Goal: Task Accomplishment & Management: Use online tool/utility

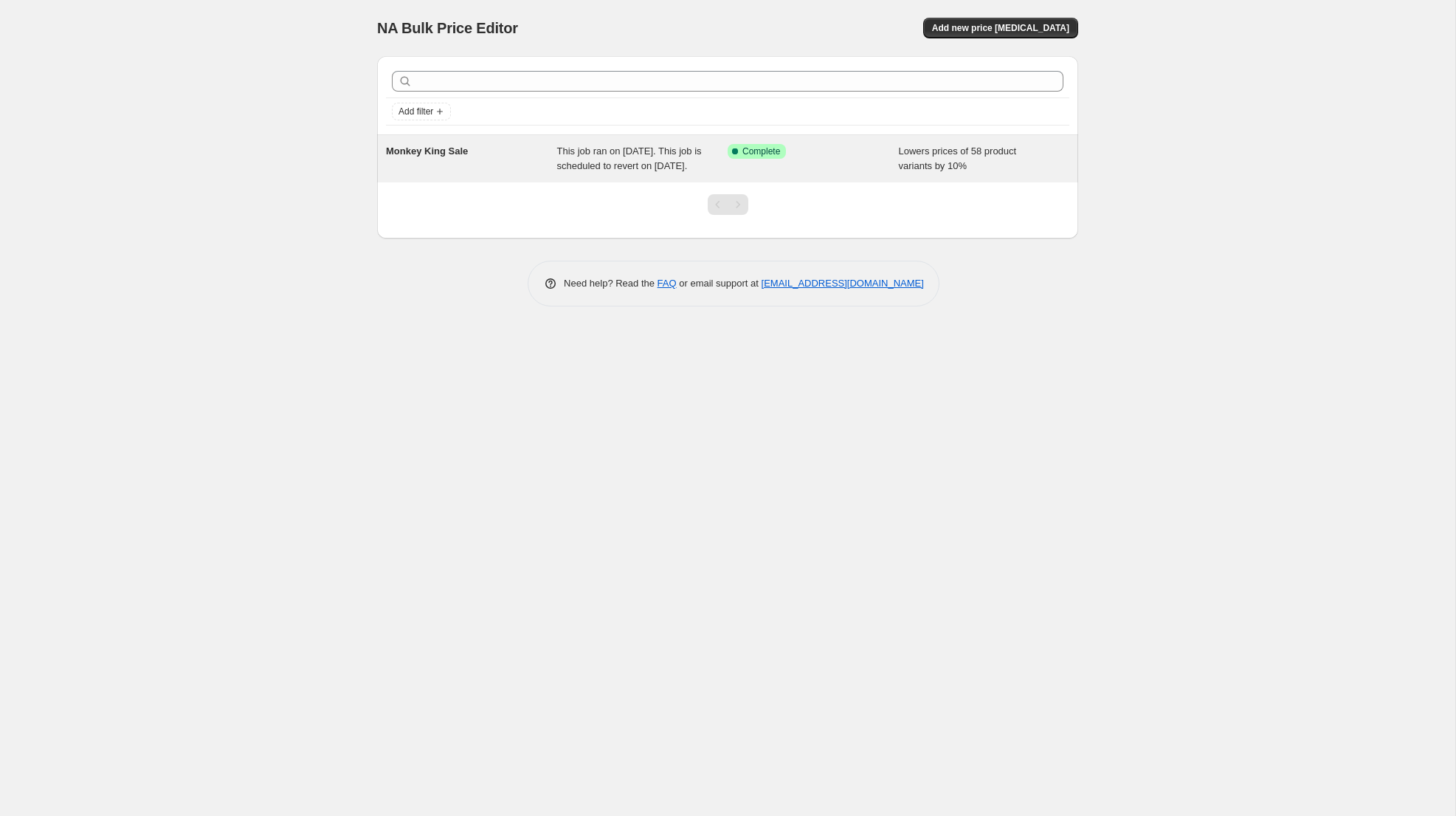
click at [408, 153] on span "Monkey King Sale" at bounding box center [427, 151] width 82 height 11
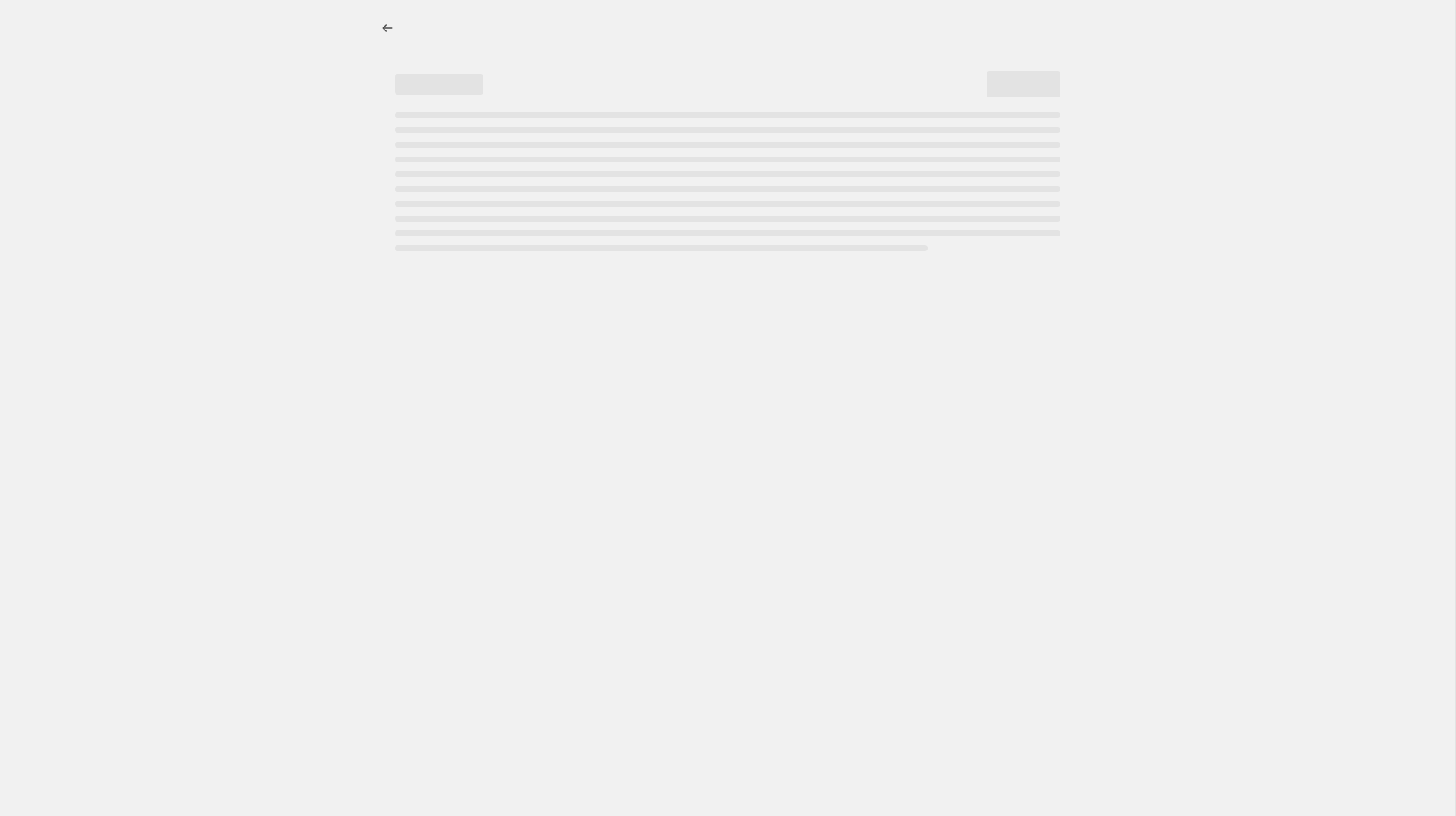
select select "percentage"
select select "collection"
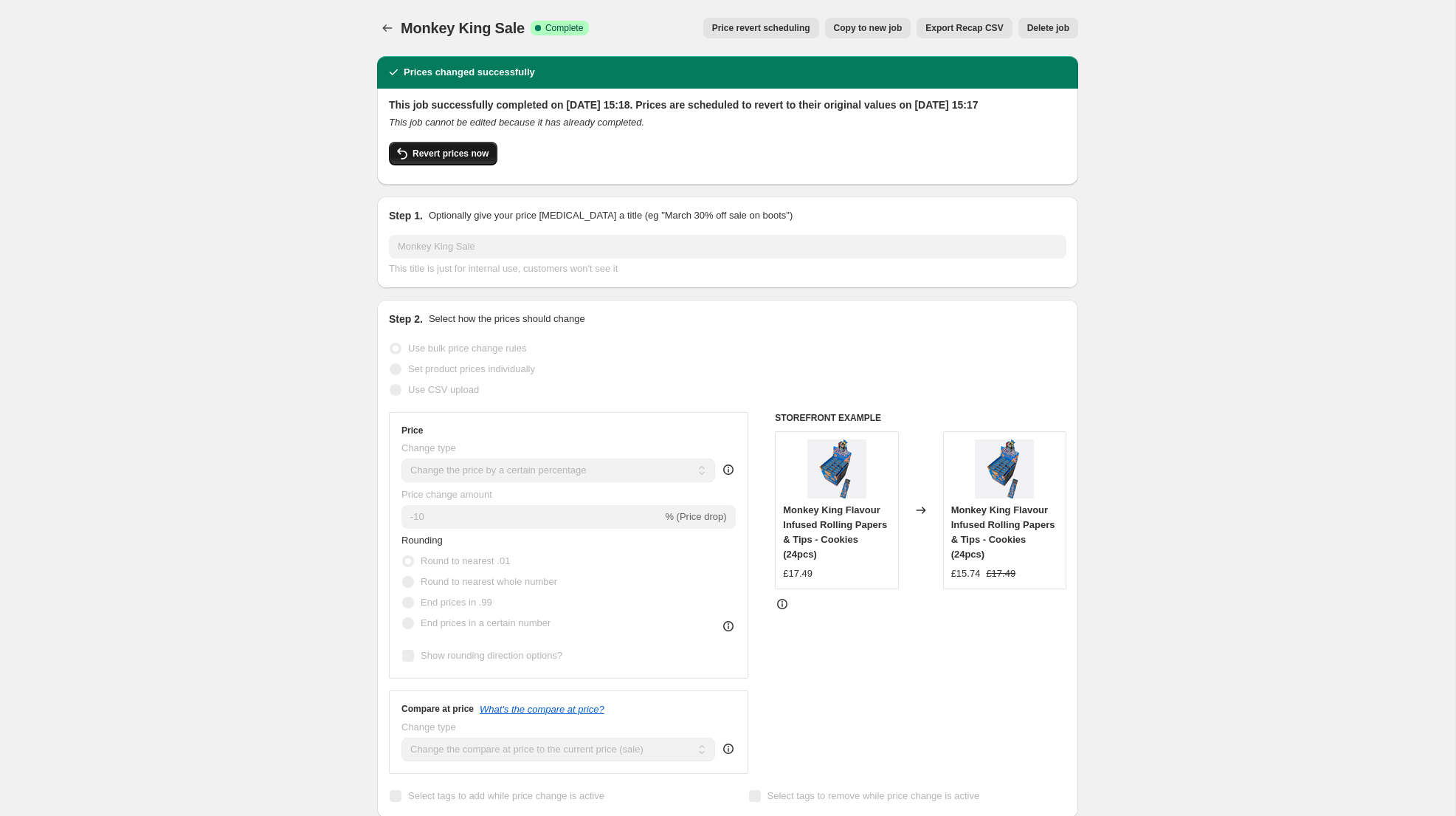
click at [409, 163] on icon "button" at bounding box center [402, 153] width 18 height 18
checkbox input "false"
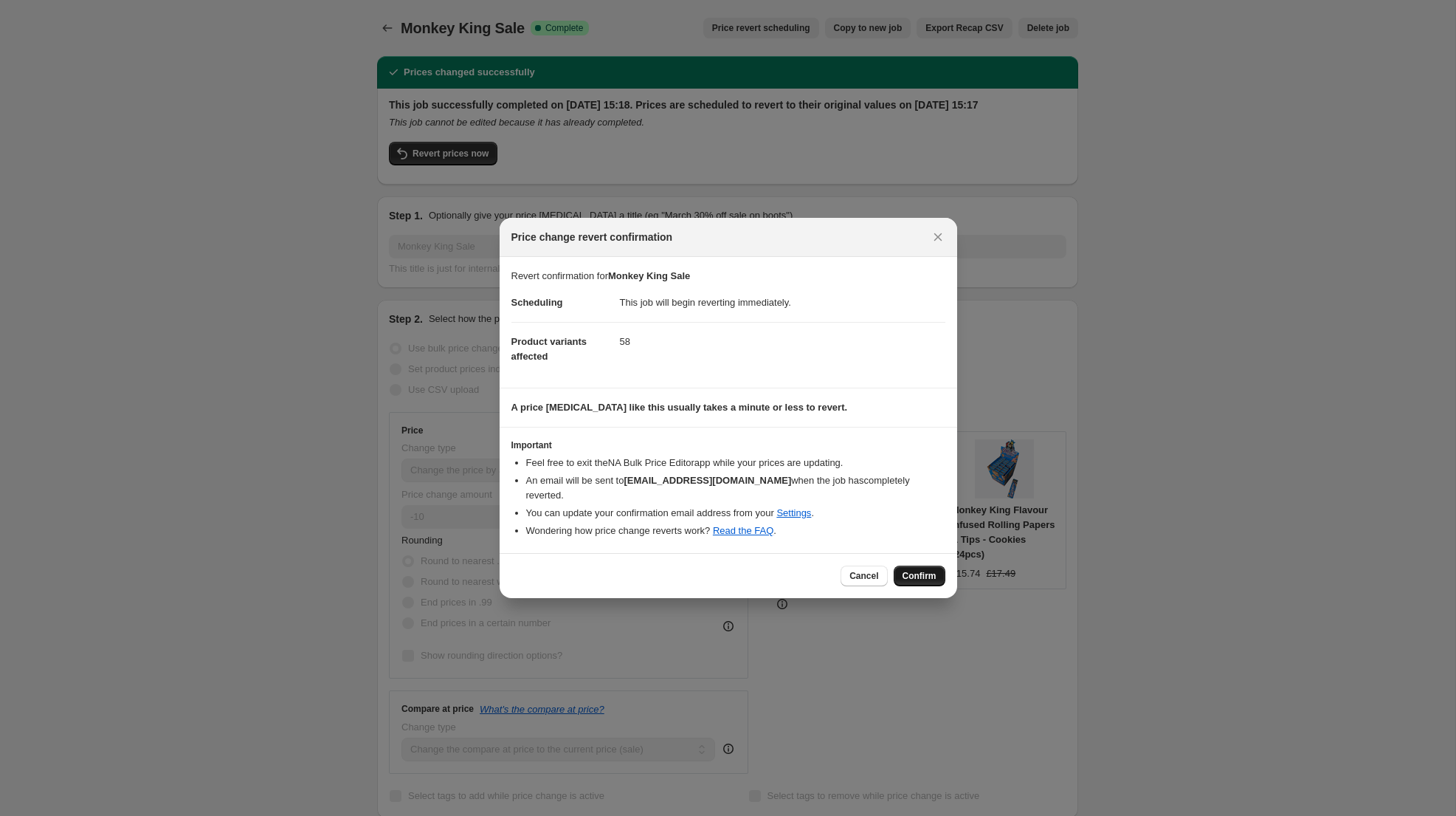
click at [927, 570] on span "Confirm" at bounding box center [919, 576] width 34 height 11
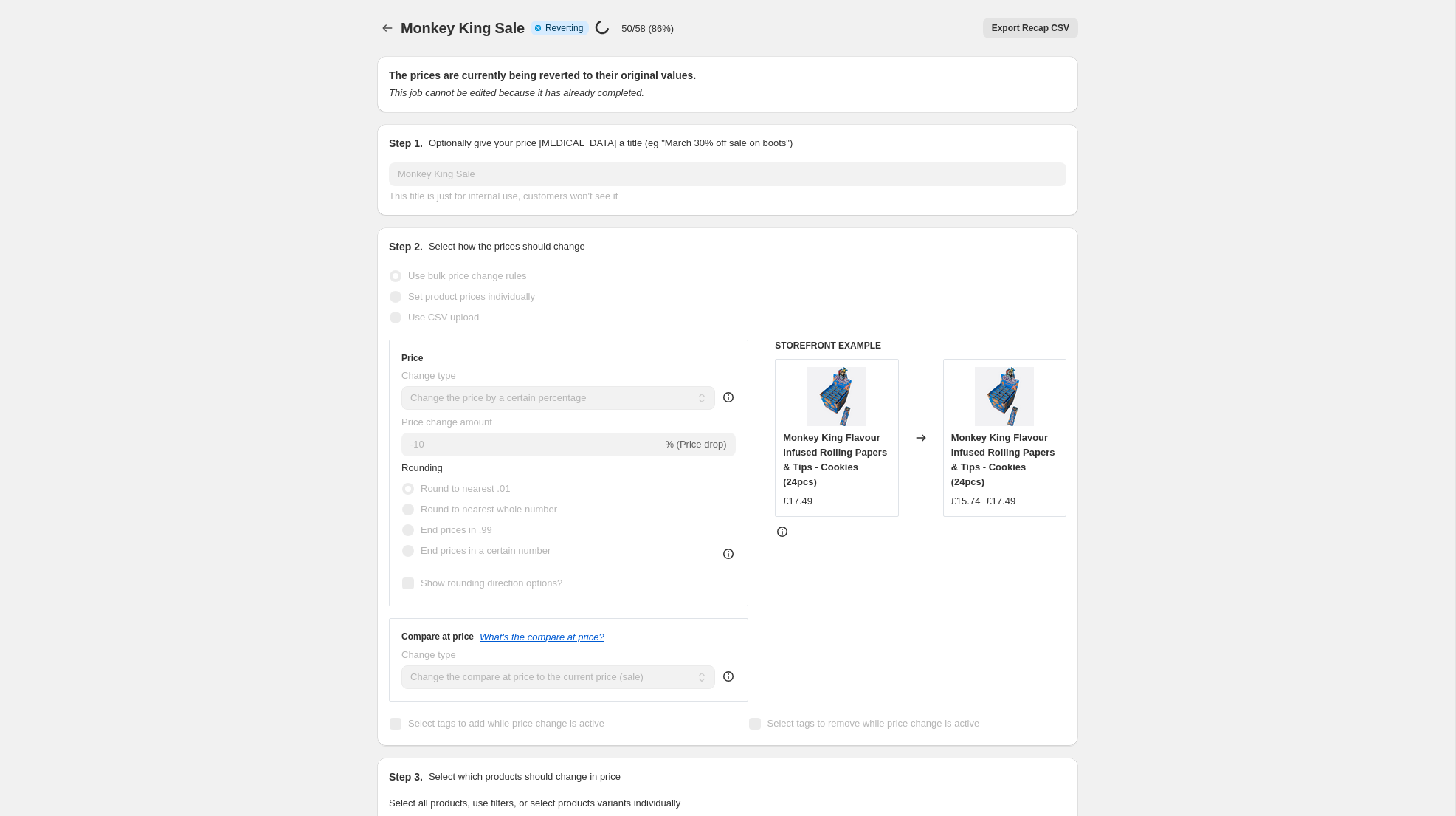
select select "percentage"
select select "collection"
checkbox input "true"
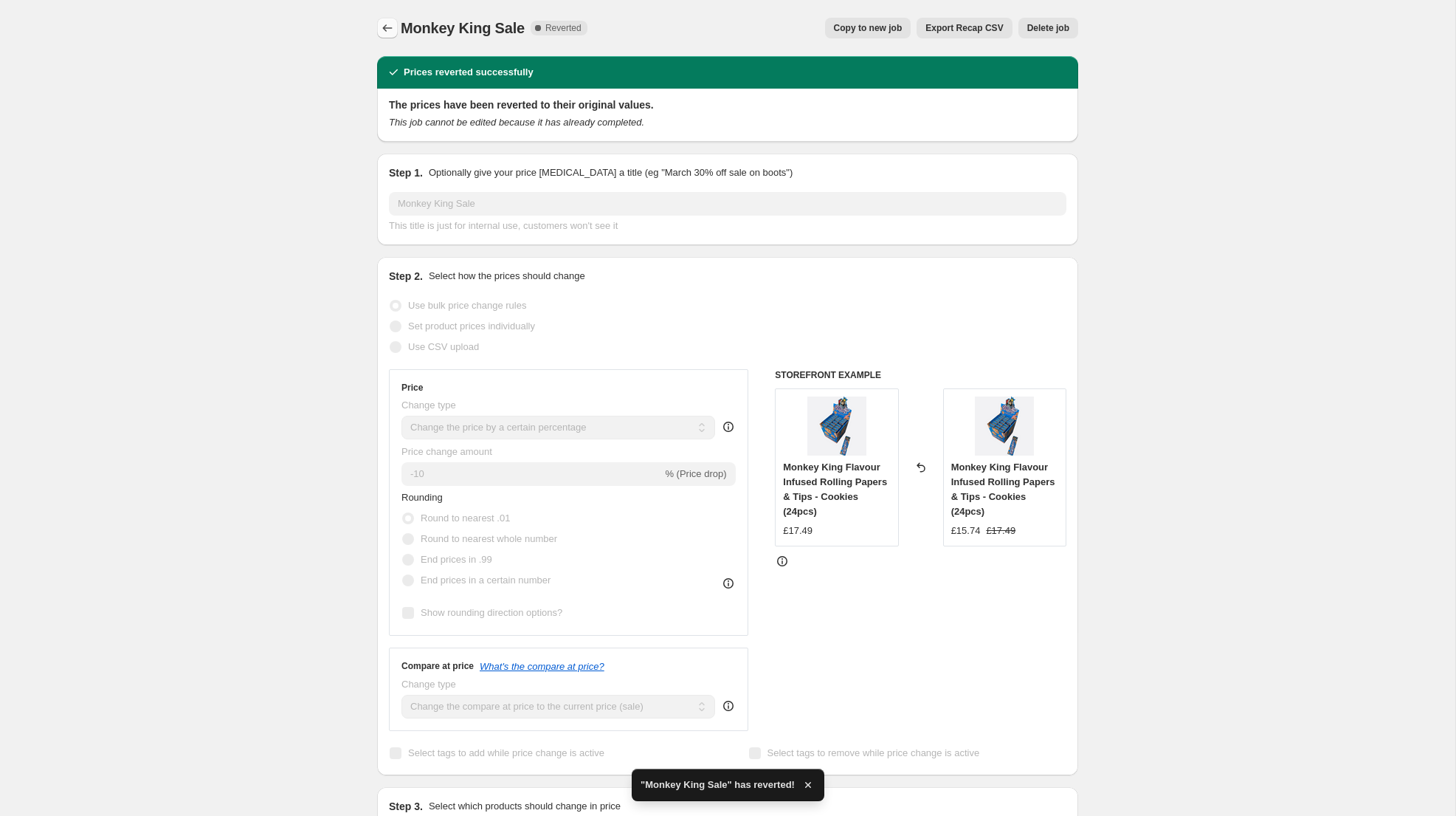
click at [392, 31] on icon "Price change jobs" at bounding box center [387, 28] width 14 height 14
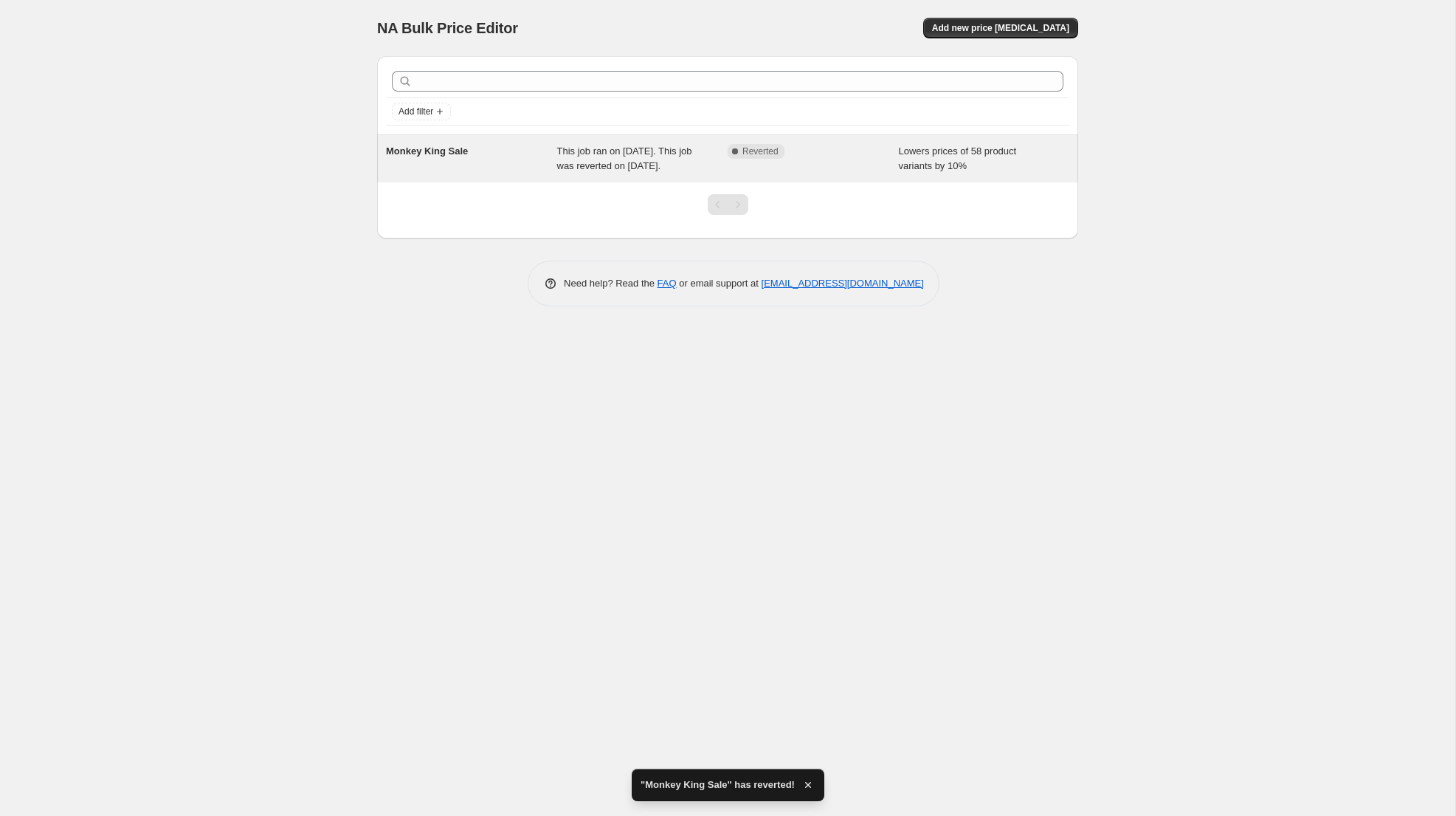
click at [416, 150] on span "Monkey King Sale" at bounding box center [427, 151] width 82 height 11
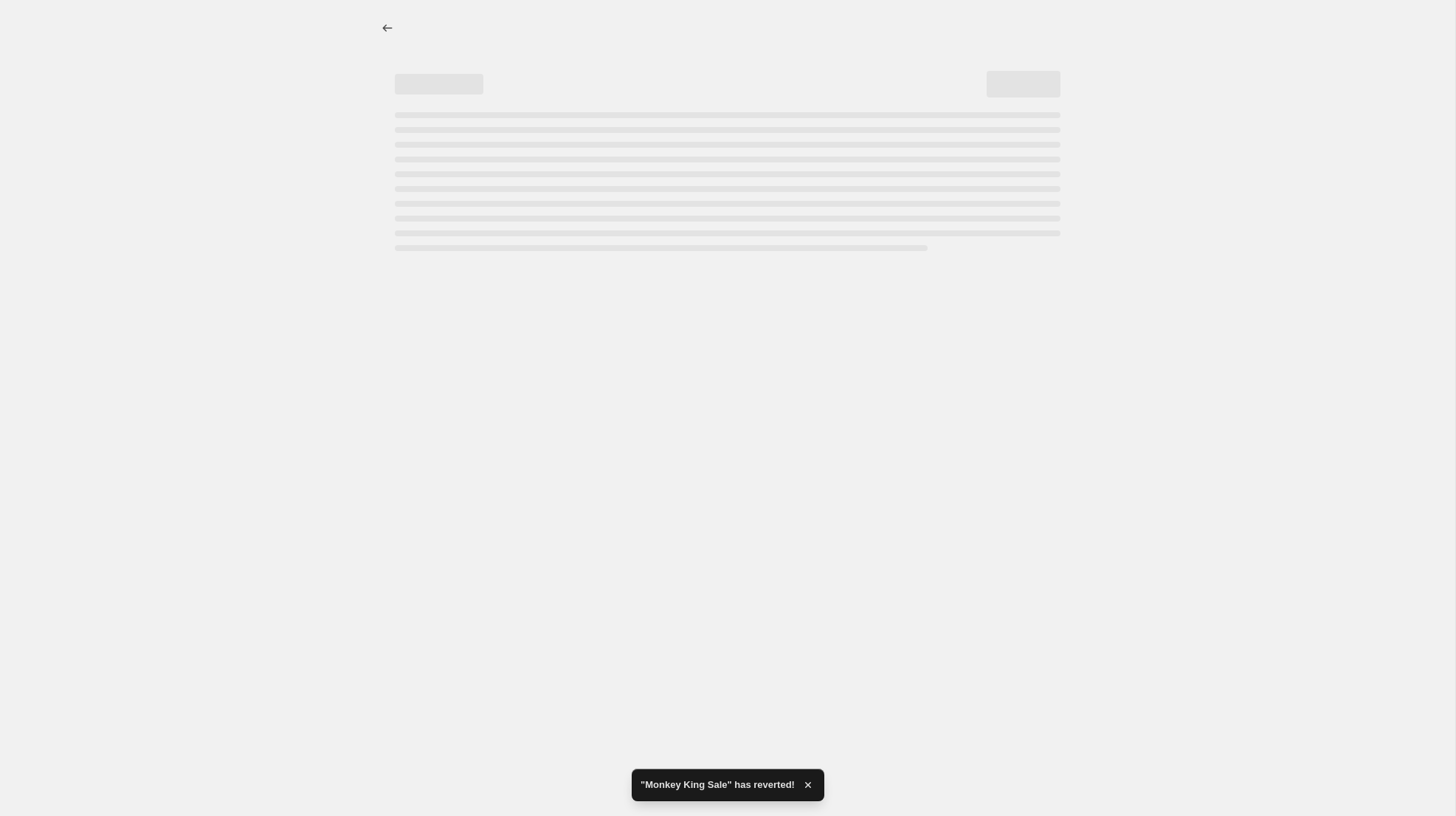
select select "percentage"
select select "collection"
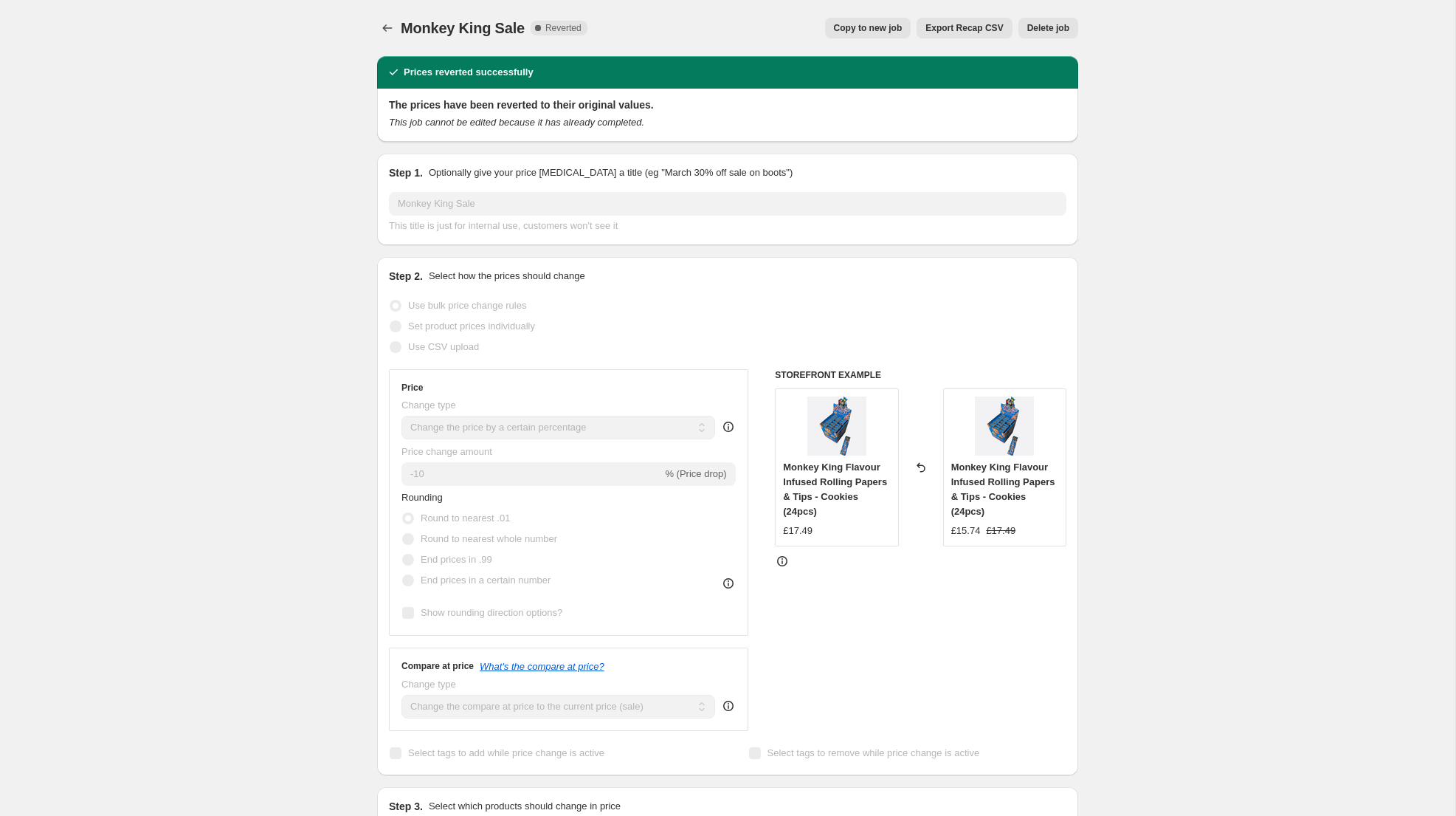
click at [854, 31] on span "Copy to new job" at bounding box center [868, 28] width 69 height 11
select select "percentage"
select select "collection"
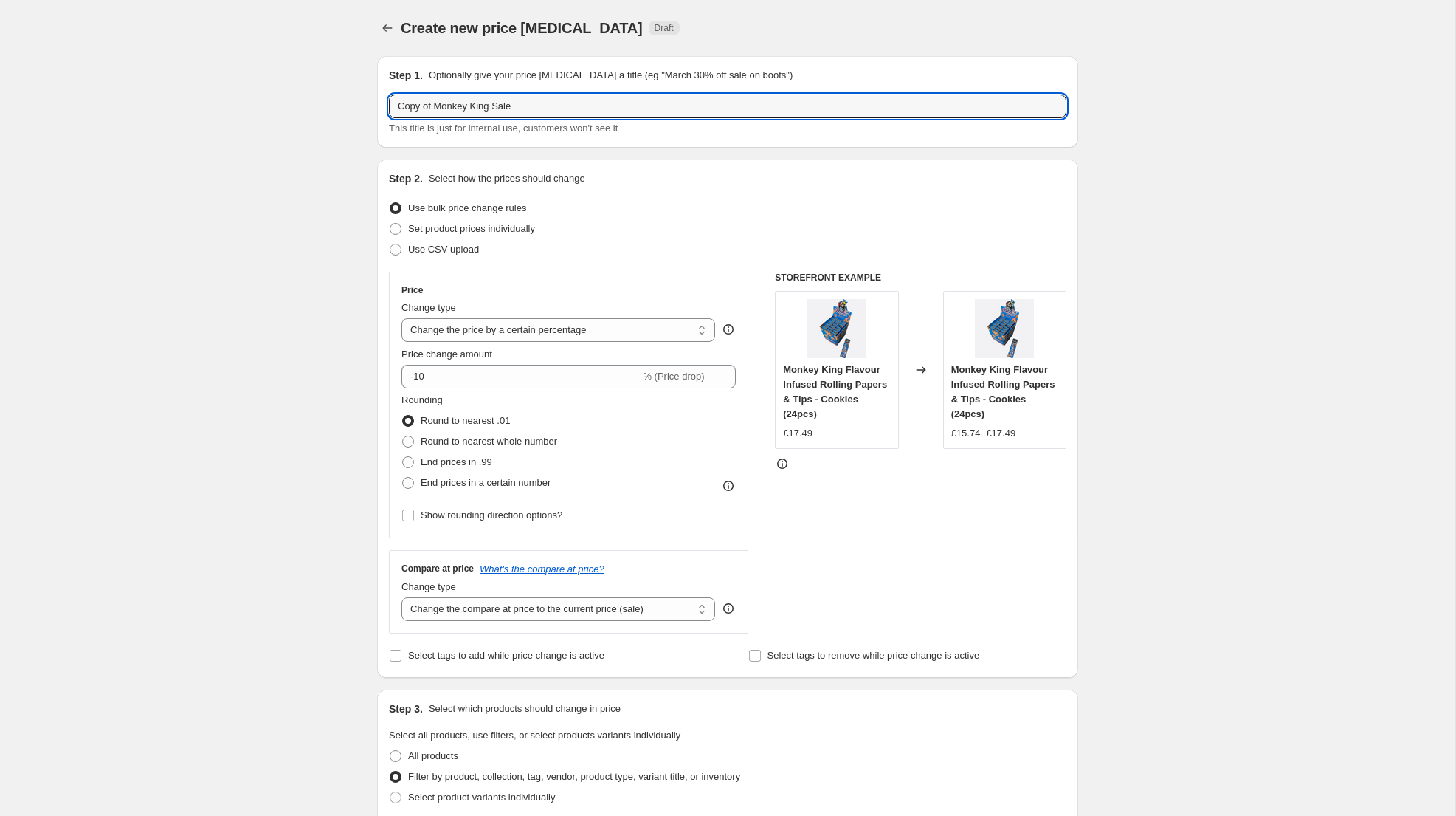
drag, startPoint x: 435, startPoint y: 109, endPoint x: 349, endPoint y: 99, distance: 86.6
click at [545, 111] on input "Monkey King Sale" at bounding box center [728, 106] width 678 height 24
type input "Monkey King Sale 2"
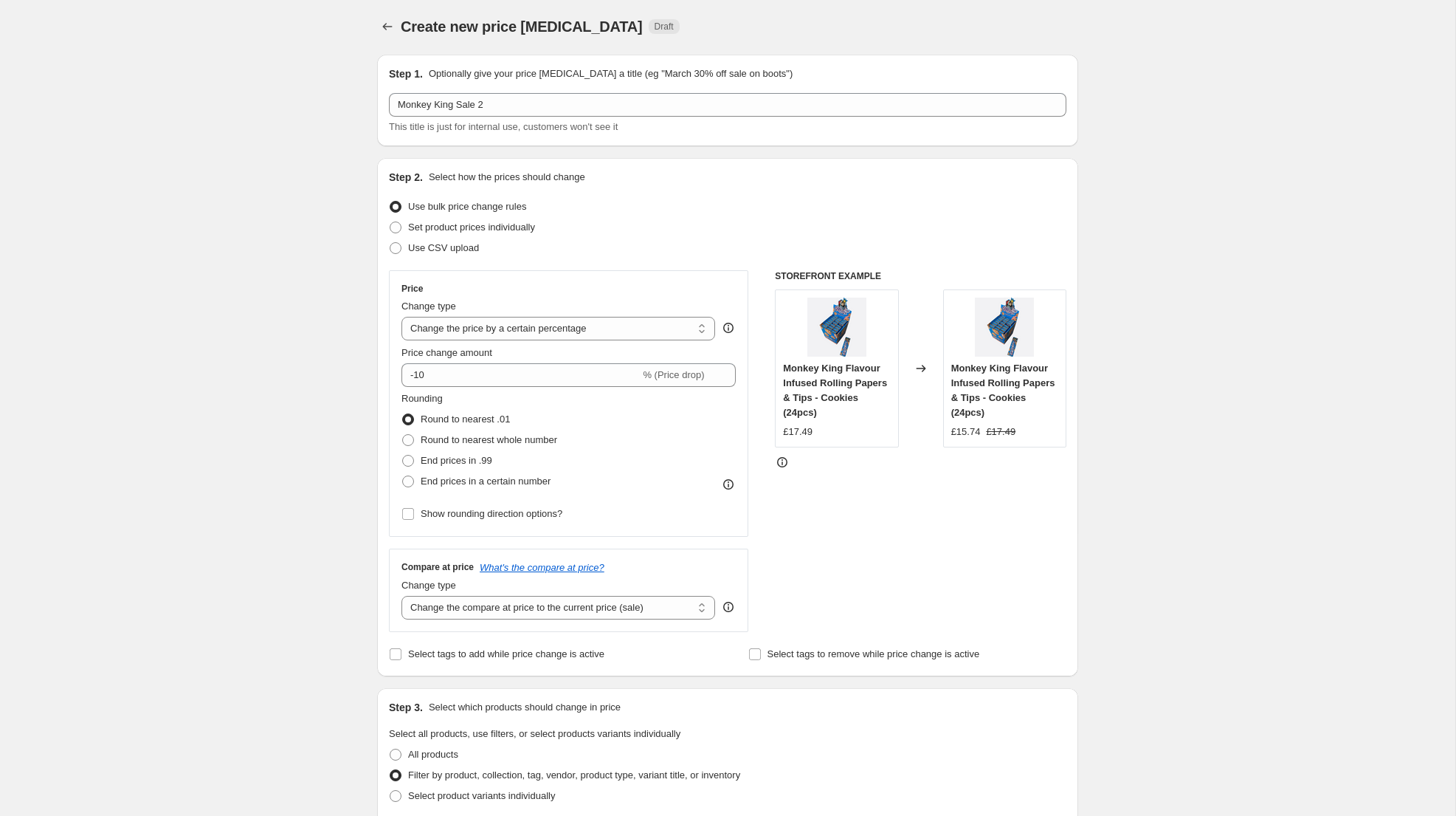
scroll to position [850, 0]
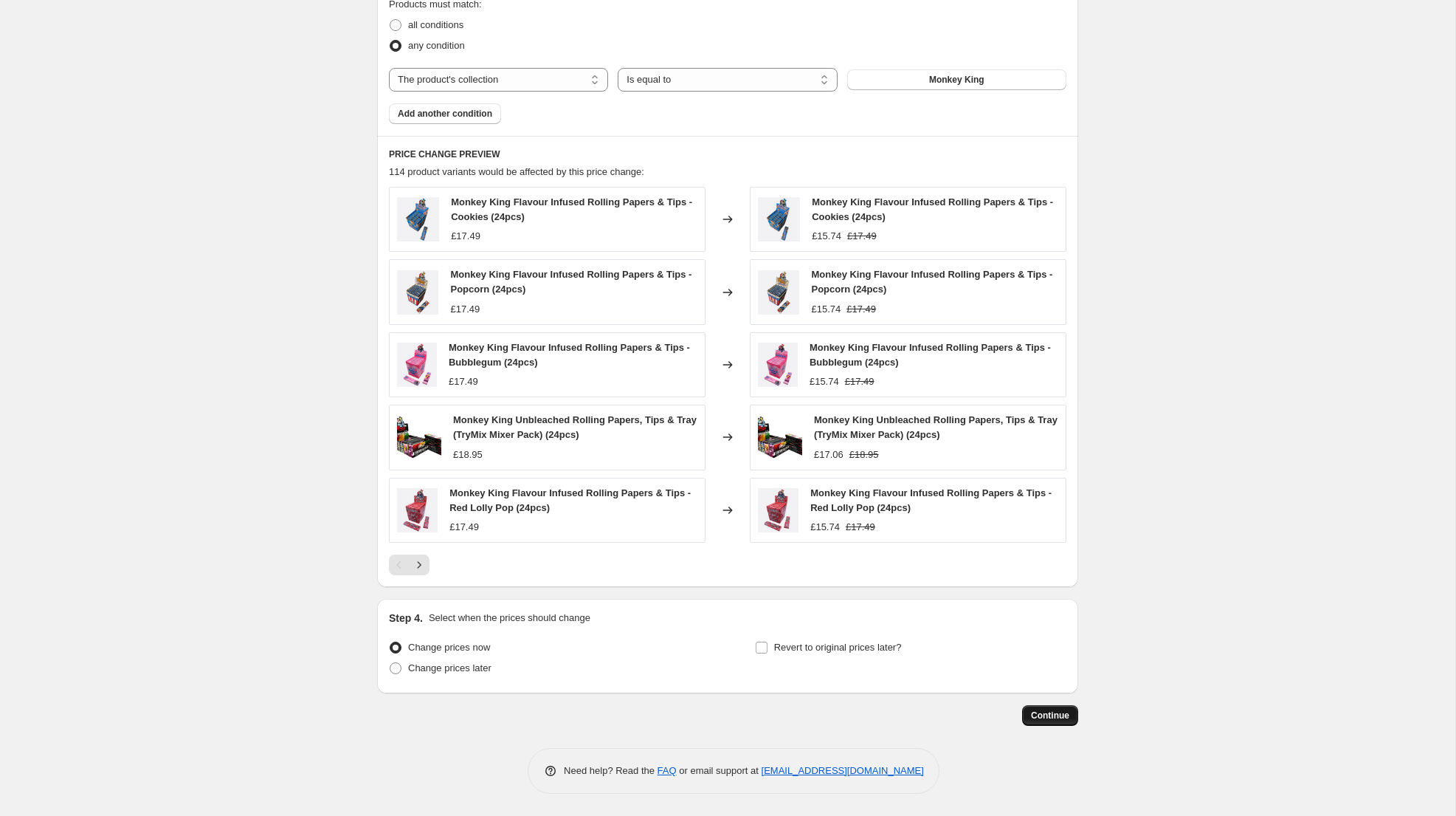
click at [1062, 718] on span "Continue" at bounding box center [1050, 715] width 38 height 11
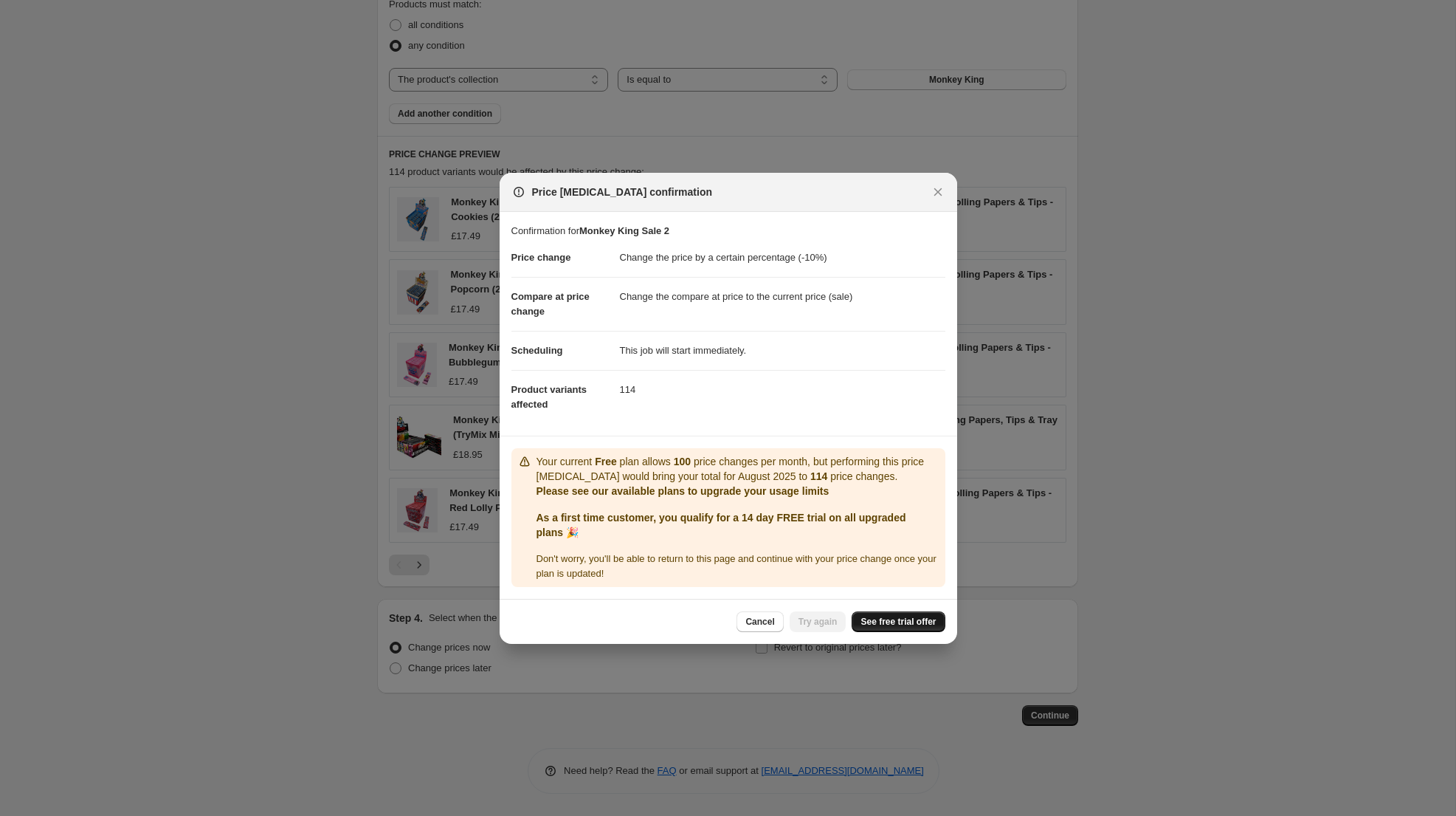
click at [902, 623] on span "See free trial offer" at bounding box center [898, 622] width 76 height 11
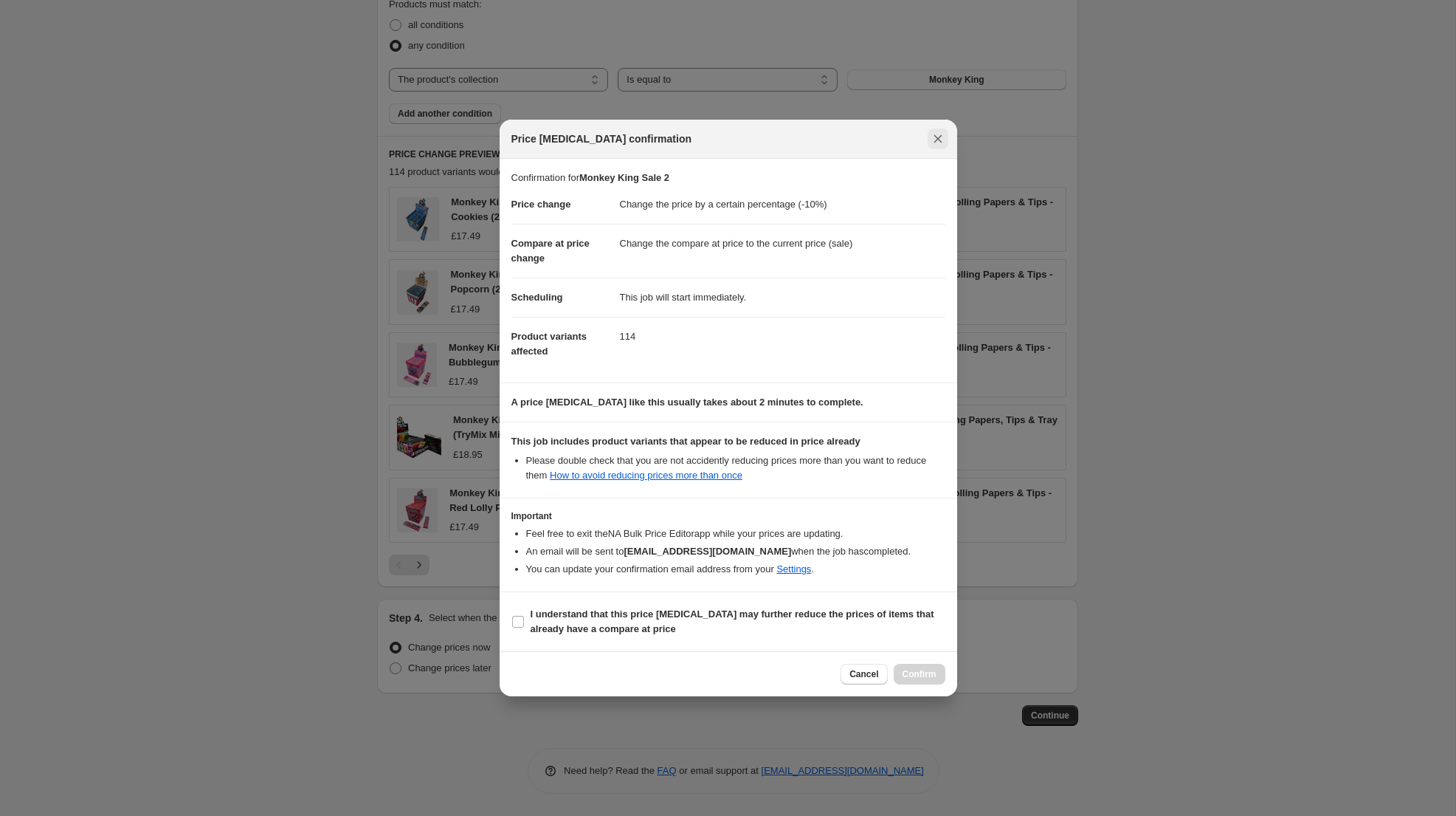
click at [944, 142] on icon "Close" at bounding box center [937, 138] width 14 height 14
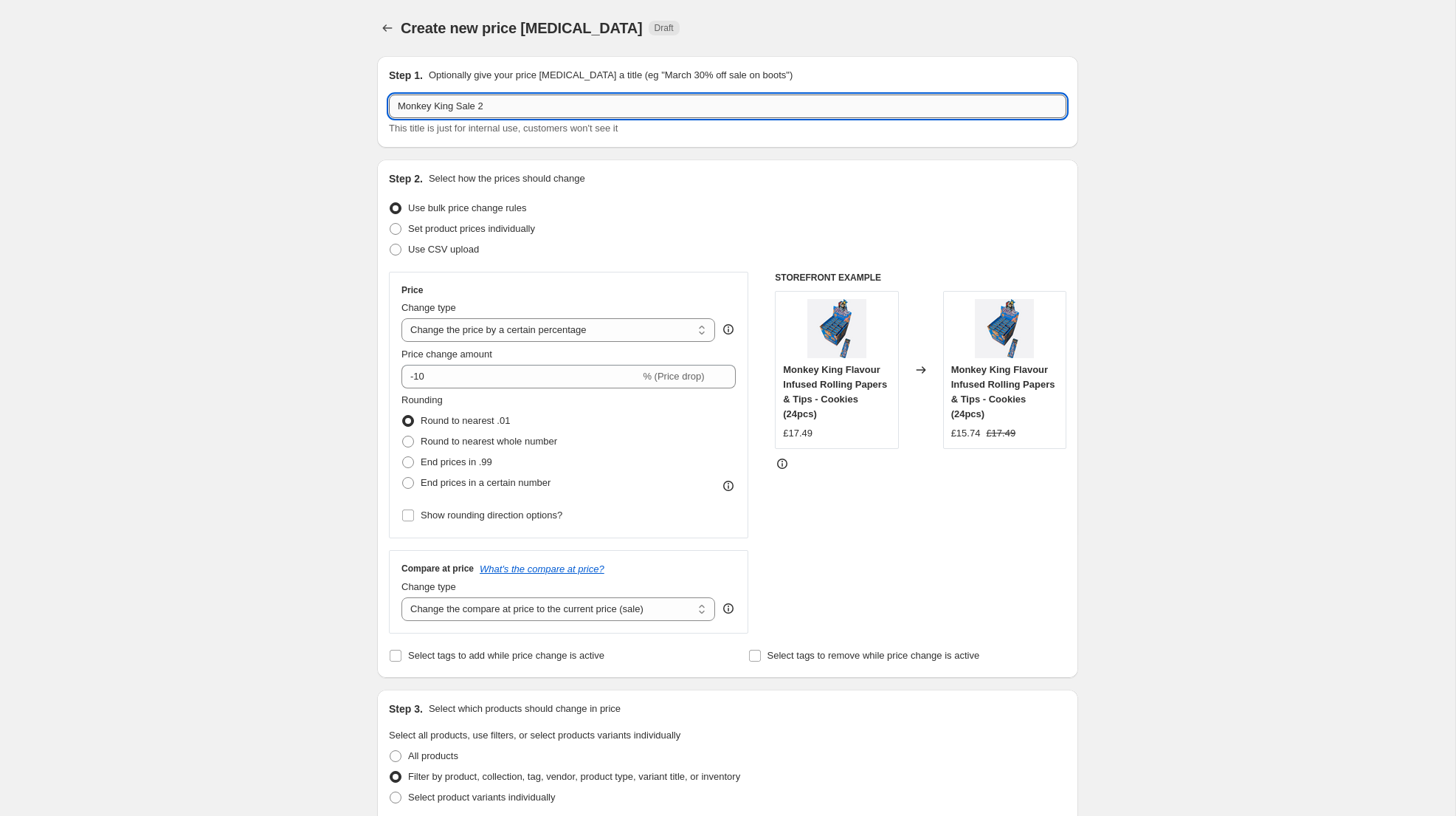
click at [500, 102] on input "Monkey King Sale 2" at bounding box center [728, 106] width 678 height 24
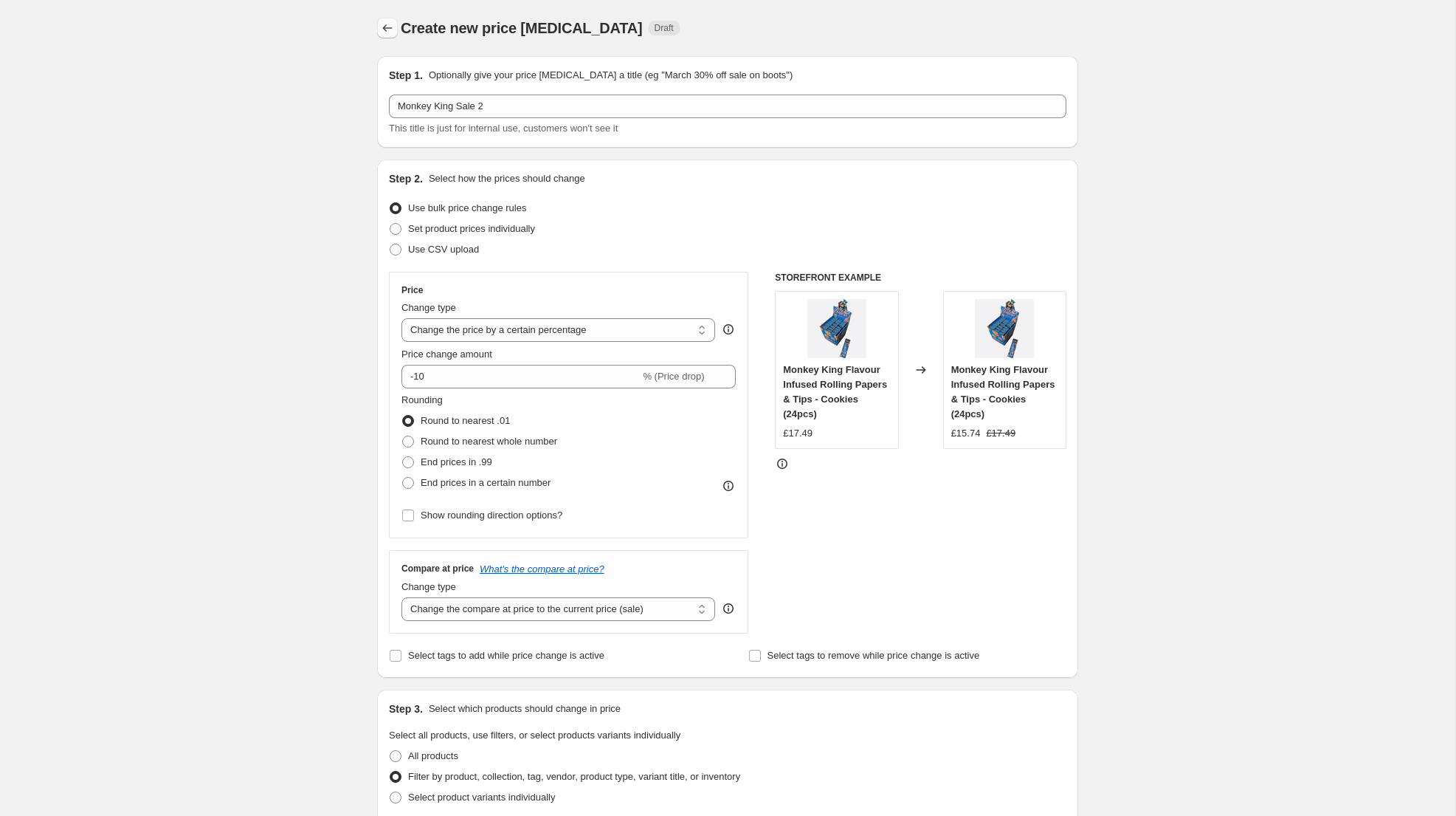
click at [389, 24] on icon "Price change jobs" at bounding box center [387, 28] width 14 height 14
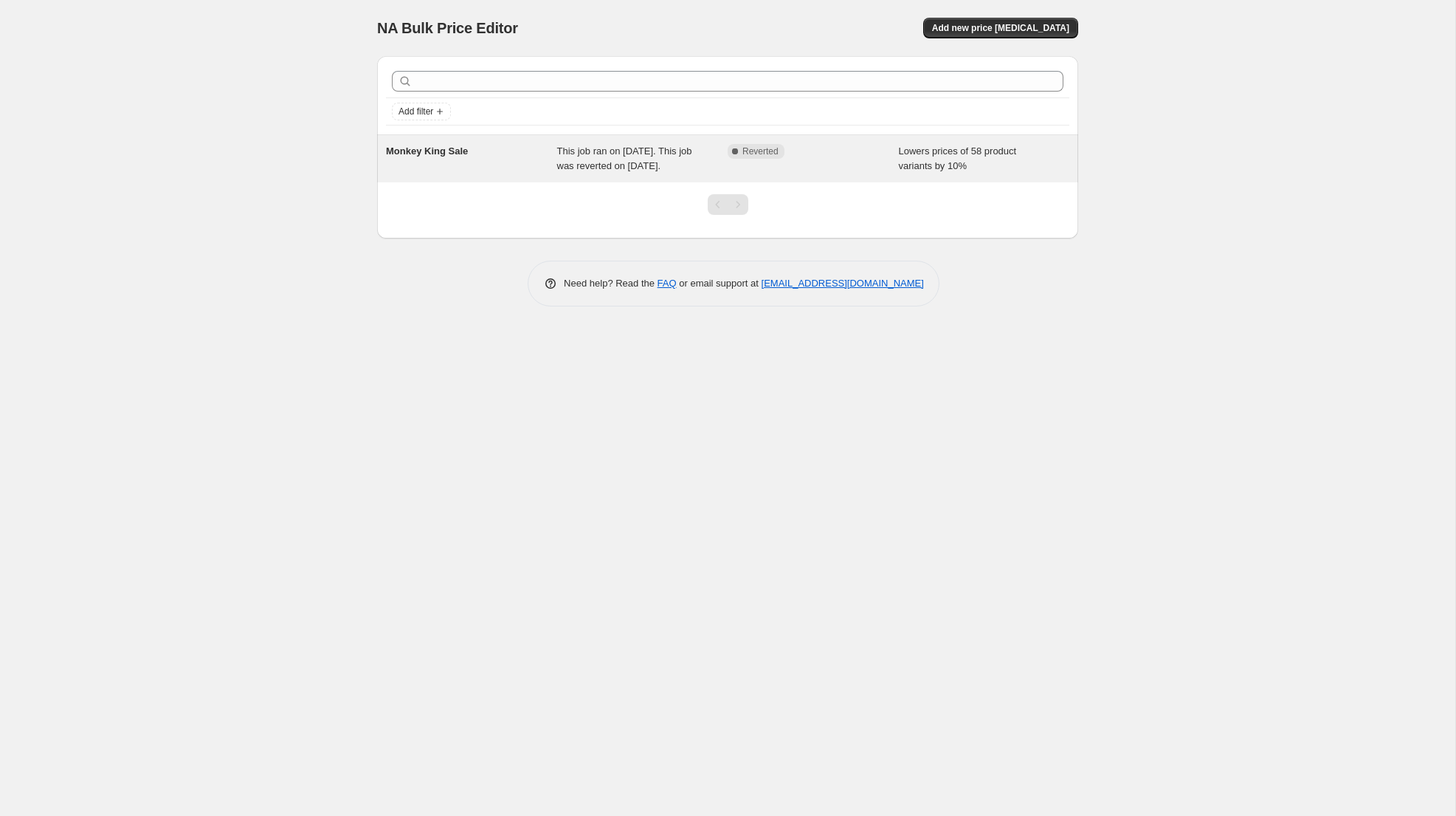
click at [469, 173] on div "Monkey King Sale" at bounding box center [471, 158] width 171 height 30
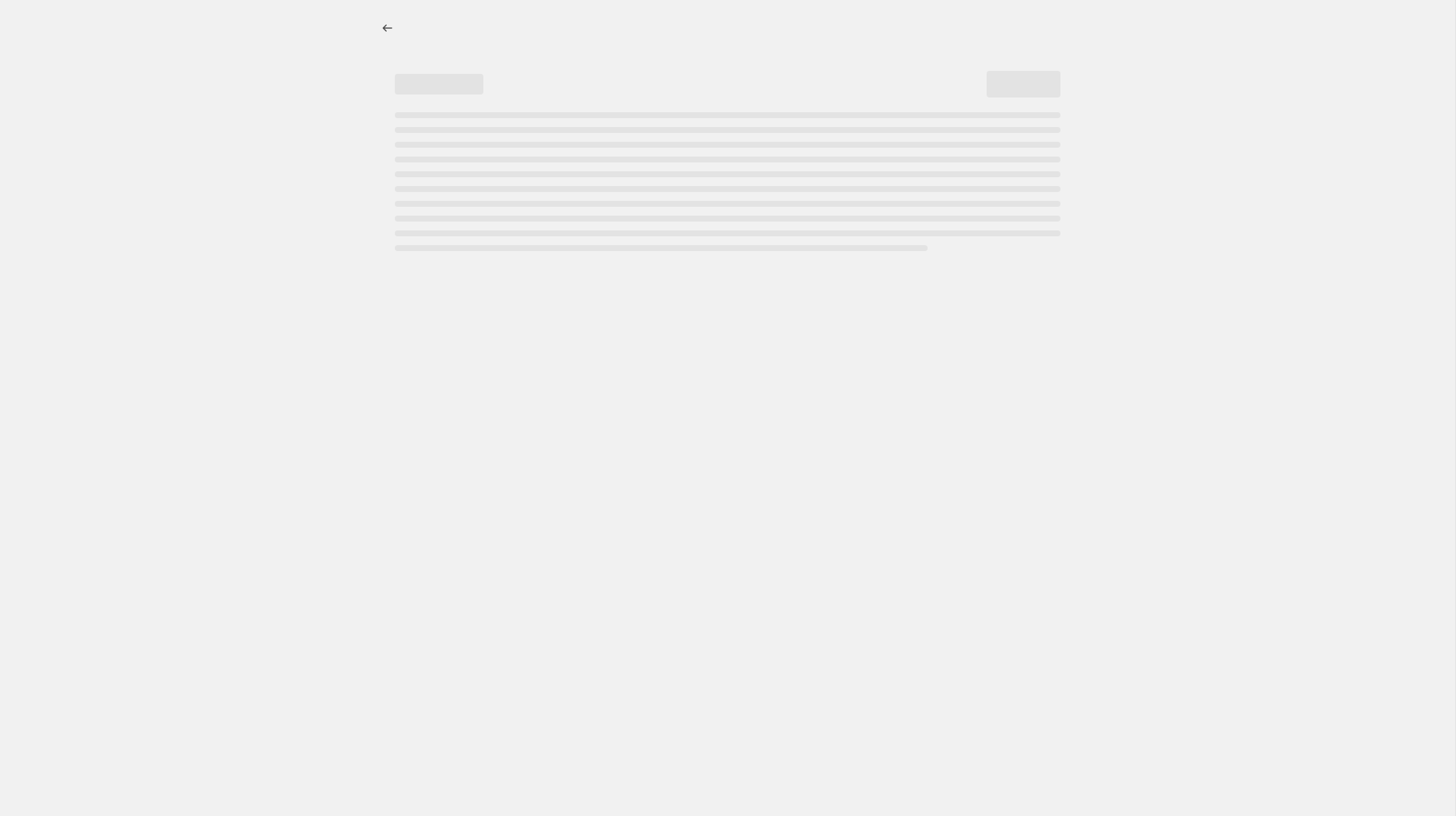
select select "percentage"
select select "collection"
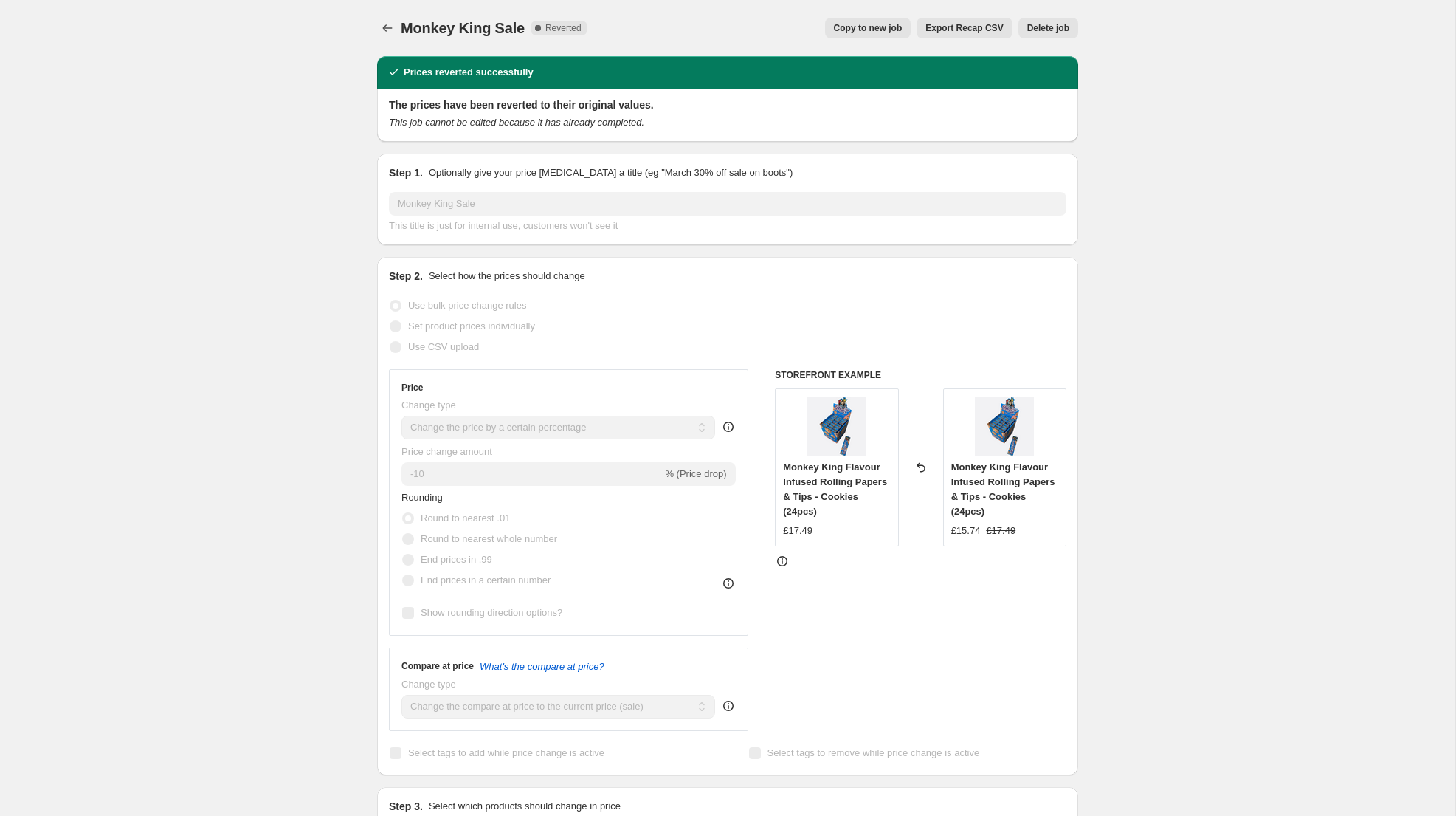
click at [869, 26] on span "Copy to new job" at bounding box center [868, 28] width 69 height 11
select select "percentage"
select select "collection"
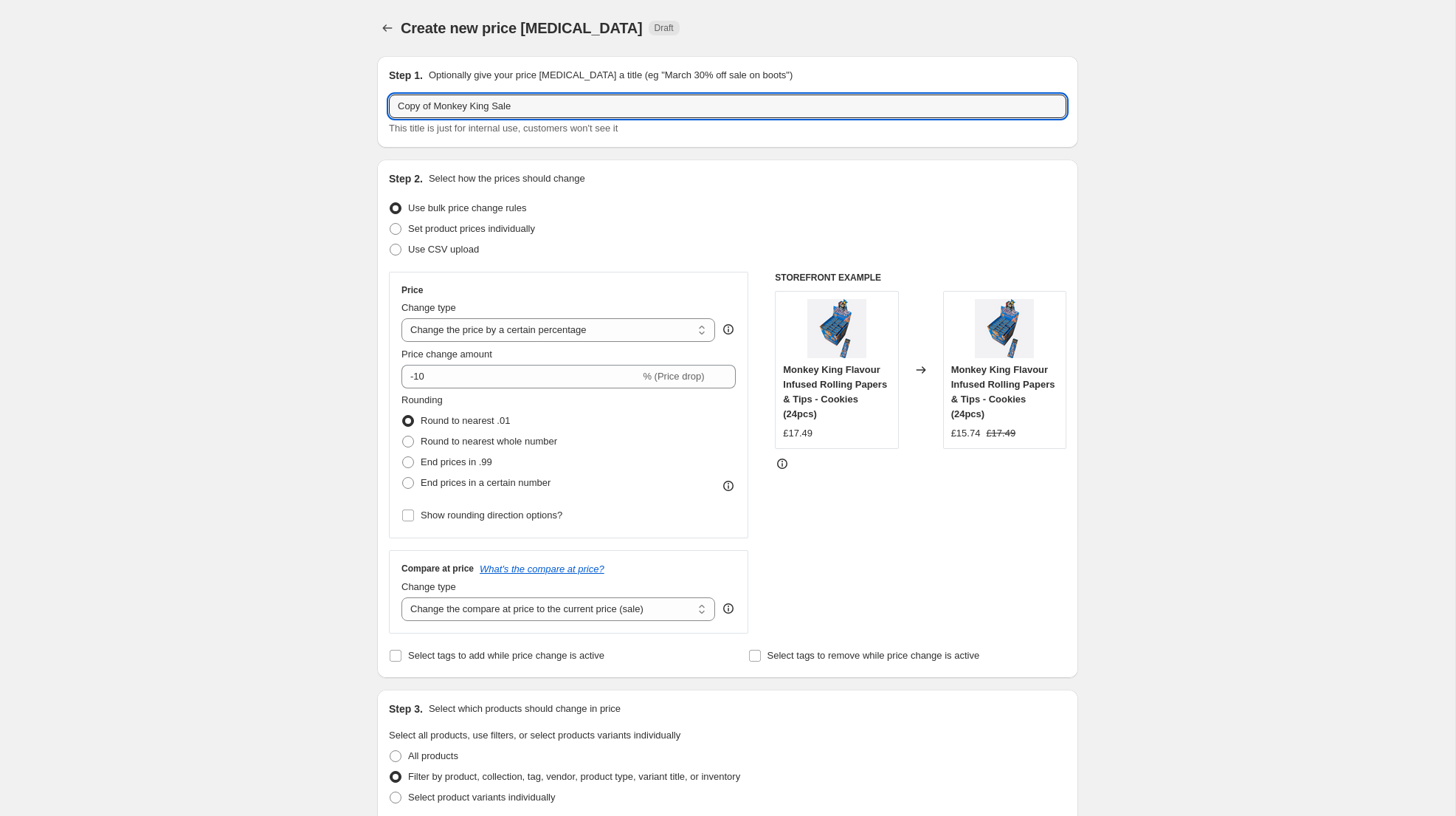
drag, startPoint x: 437, startPoint y: 105, endPoint x: 339, endPoint y: 90, distance: 99.1
click at [553, 103] on input "Monkey King Sale" at bounding box center [728, 106] width 678 height 24
type input "Monkey King Sale 2"
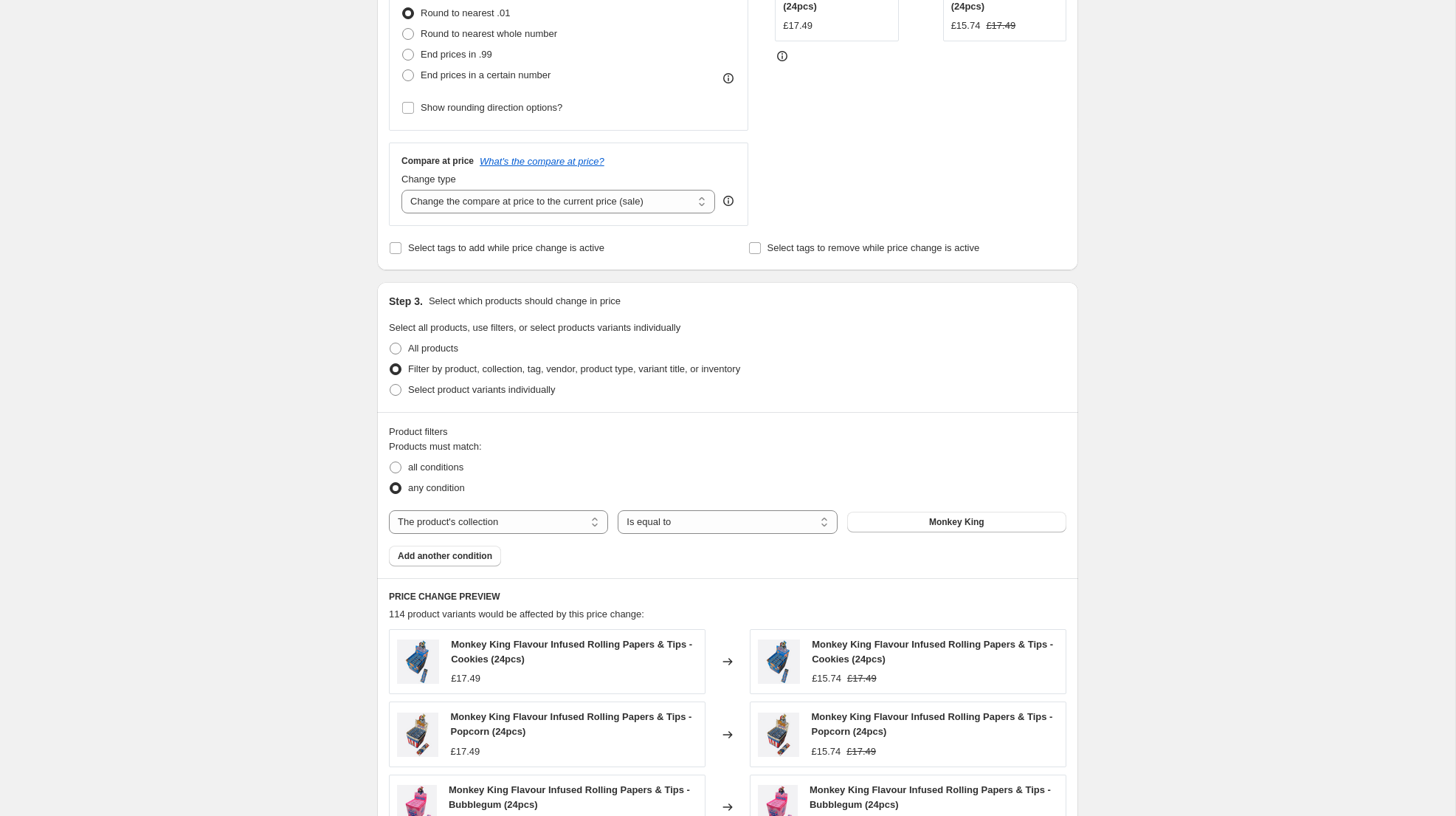
scroll to position [409, 0]
click at [600, 212] on div "Compare at price What's the compare at price? Change type Change the compare at…" at bounding box center [568, 182] width 359 height 82
click at [598, 204] on select "Change the compare at price to the current price (sale) Change the compare at p…" at bounding box center [558, 200] width 314 height 24
click at [311, 295] on div "Create new price change job. This page is ready Create new price change job Dra…" at bounding box center [728, 423] width 1456 height 1666
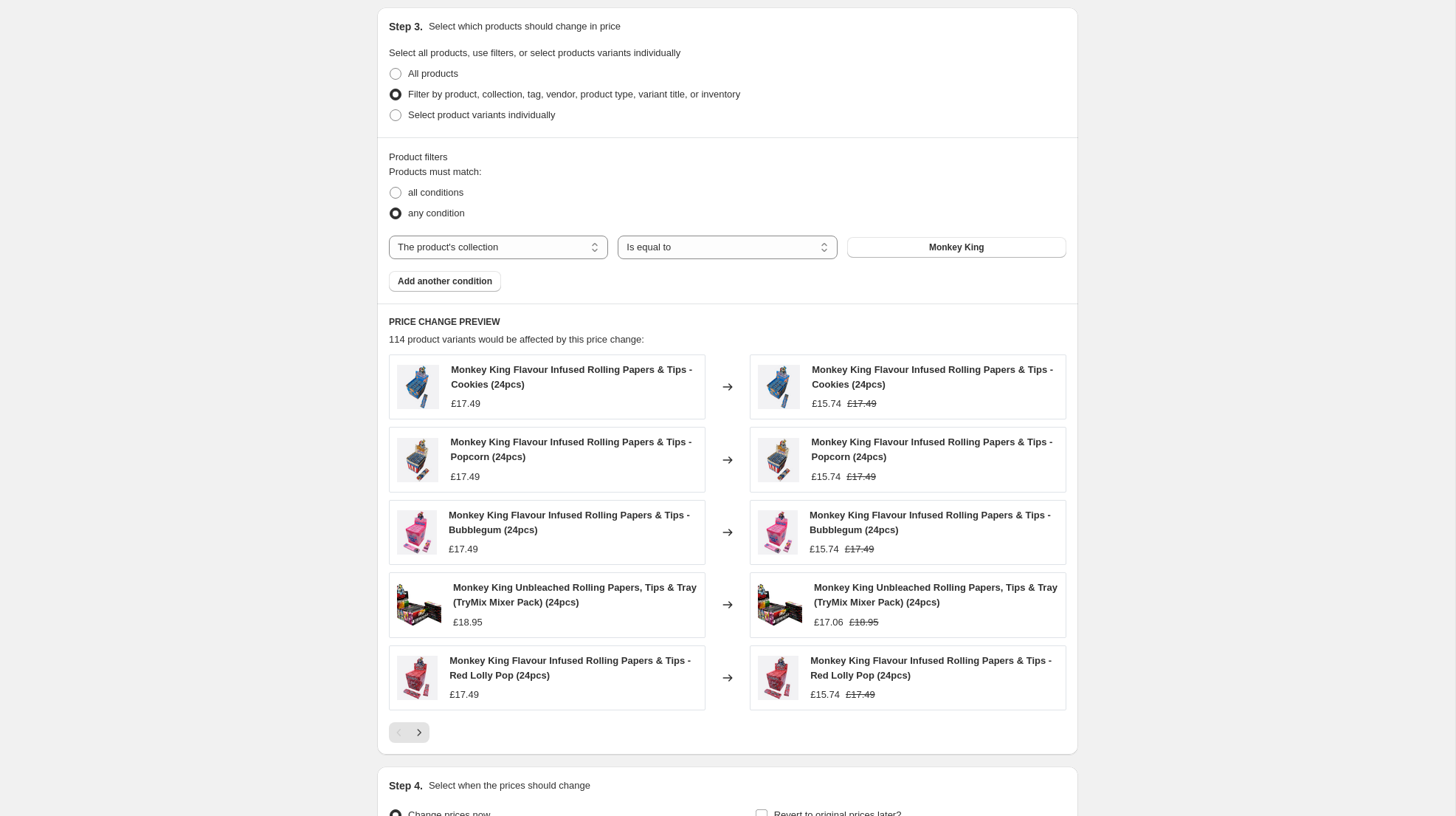
scroll to position [850, 0]
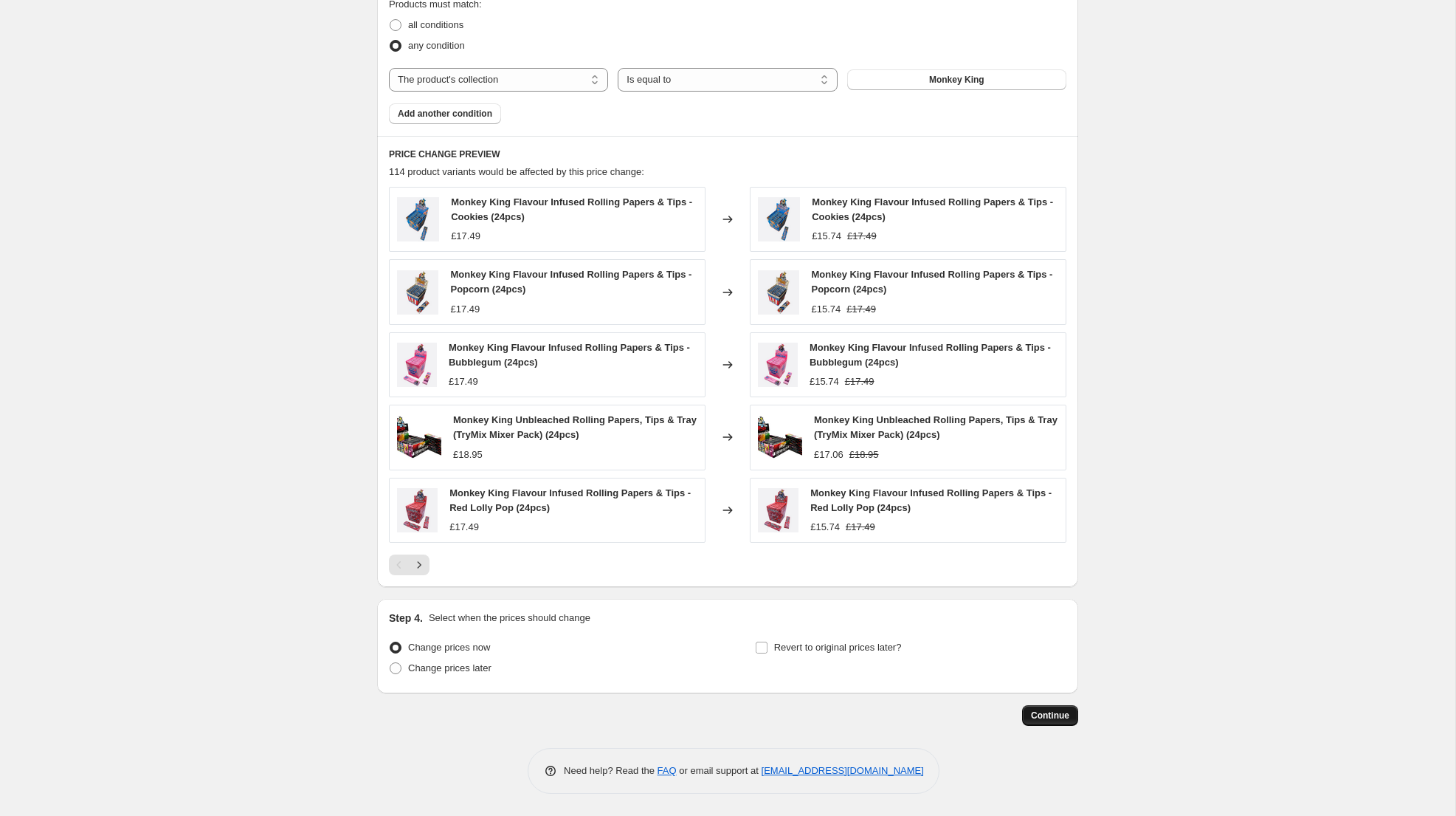
click at [1052, 717] on span "Continue" at bounding box center [1050, 715] width 38 height 11
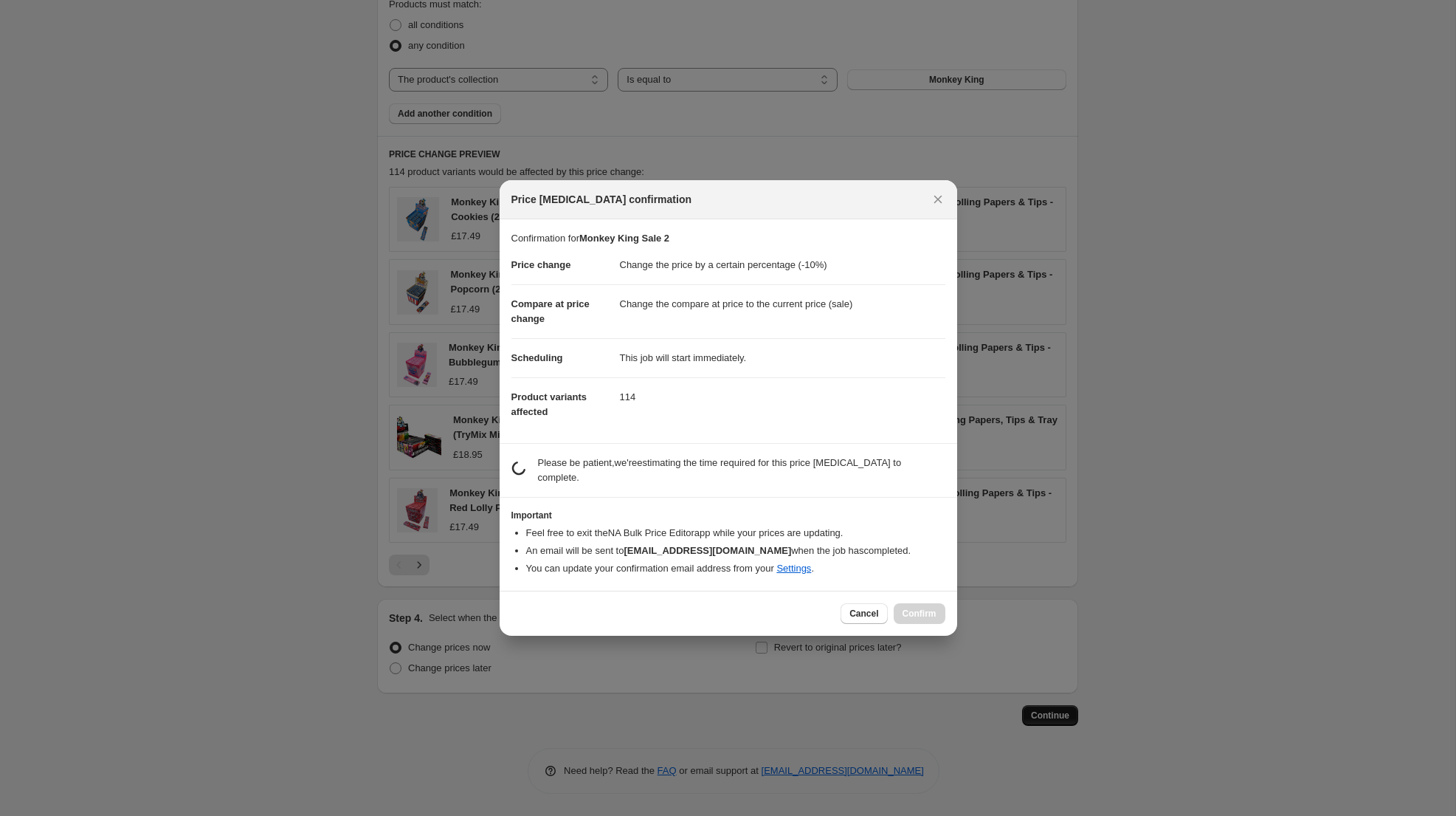
scroll to position [0, 0]
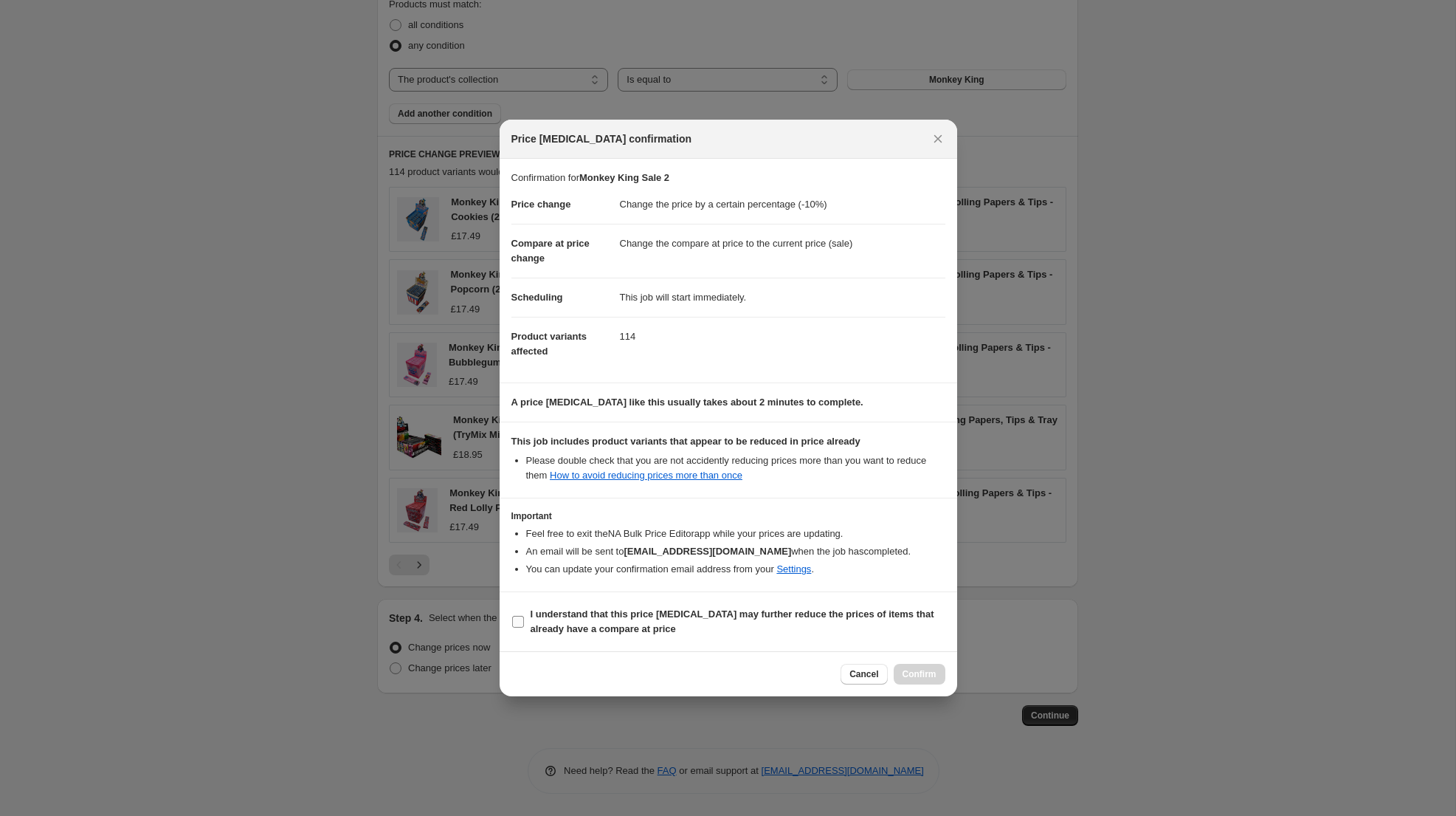
click at [520, 623] on input "I understand that this price change job may further reduce the prices of items …" at bounding box center [518, 622] width 11 height 11
checkbox input "true"
click at [915, 669] on span "Confirm" at bounding box center [919, 674] width 34 height 11
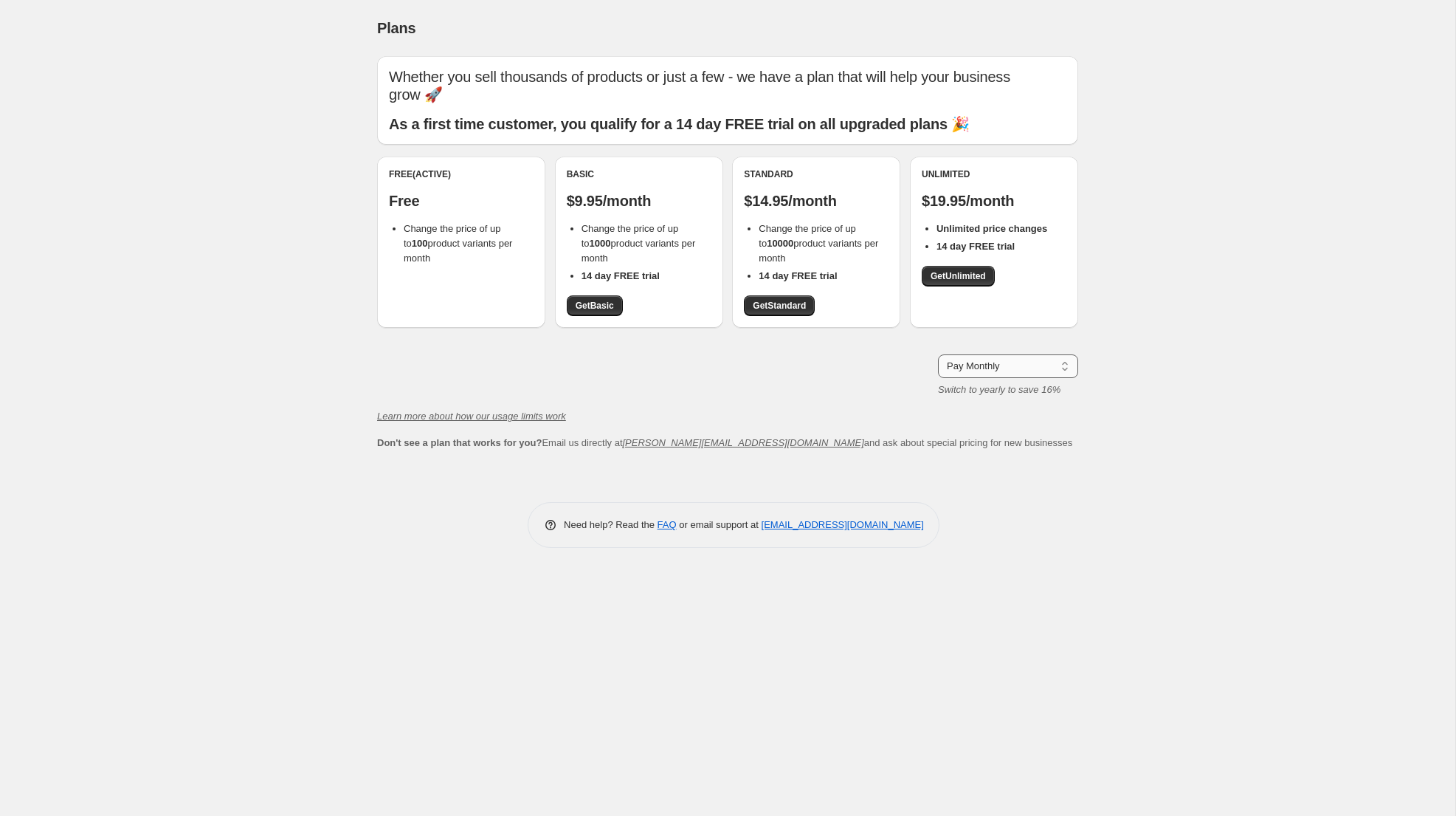
click at [990, 354] on select "Pay Monthly Pay Yearly (Save 16%)" at bounding box center [1008, 366] width 140 height 24
click at [938, 354] on select "Pay Monthly Pay Yearly (Save 16%)" at bounding box center [1008, 366] width 140 height 24
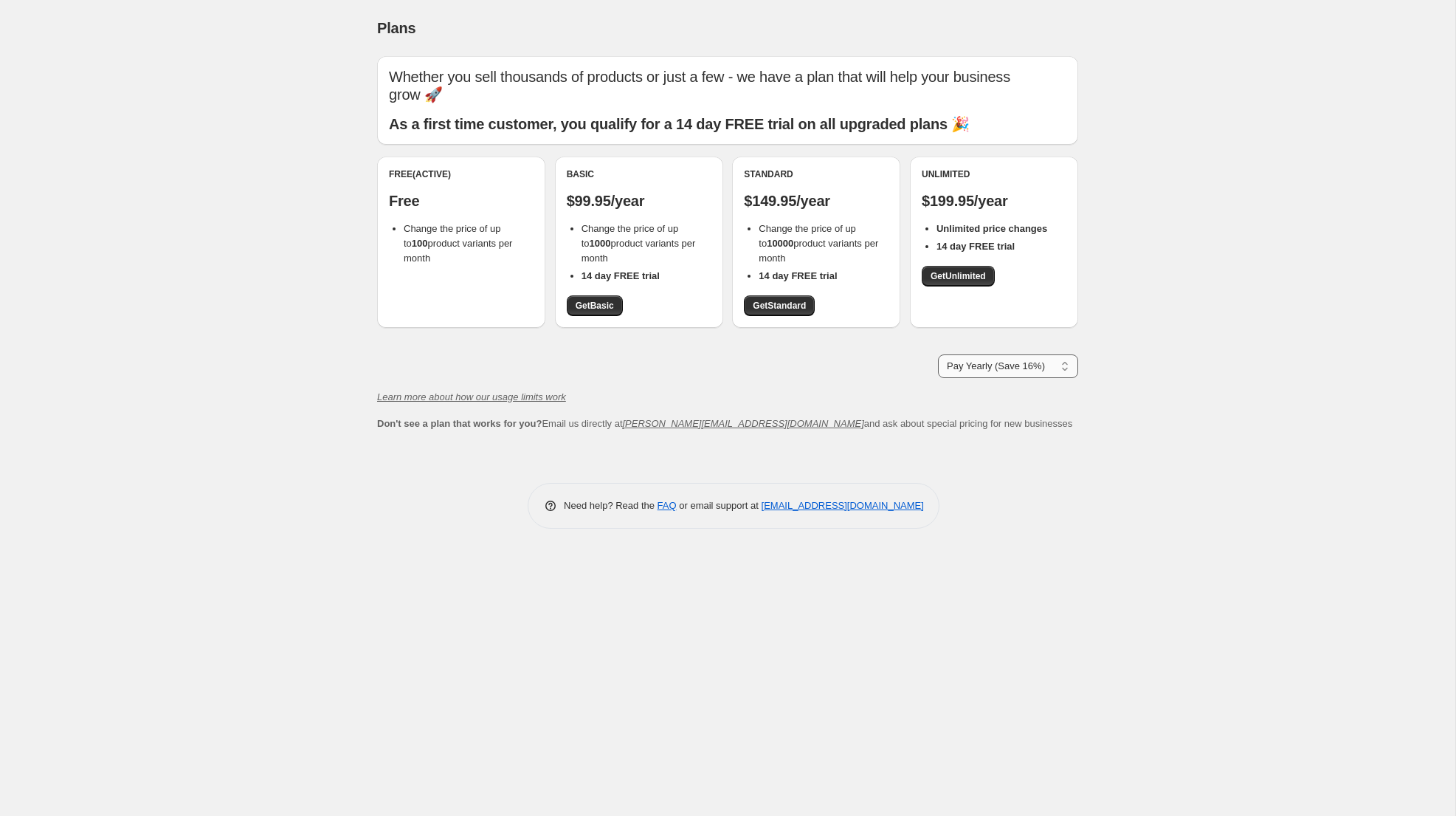
click at [969, 354] on select "Pay Monthly Pay Yearly (Save 16%)" at bounding box center [1008, 366] width 140 height 24
select select "month"
click at [938, 354] on select "Pay Monthly Pay Yearly (Save 16%)" at bounding box center [1008, 366] width 140 height 24
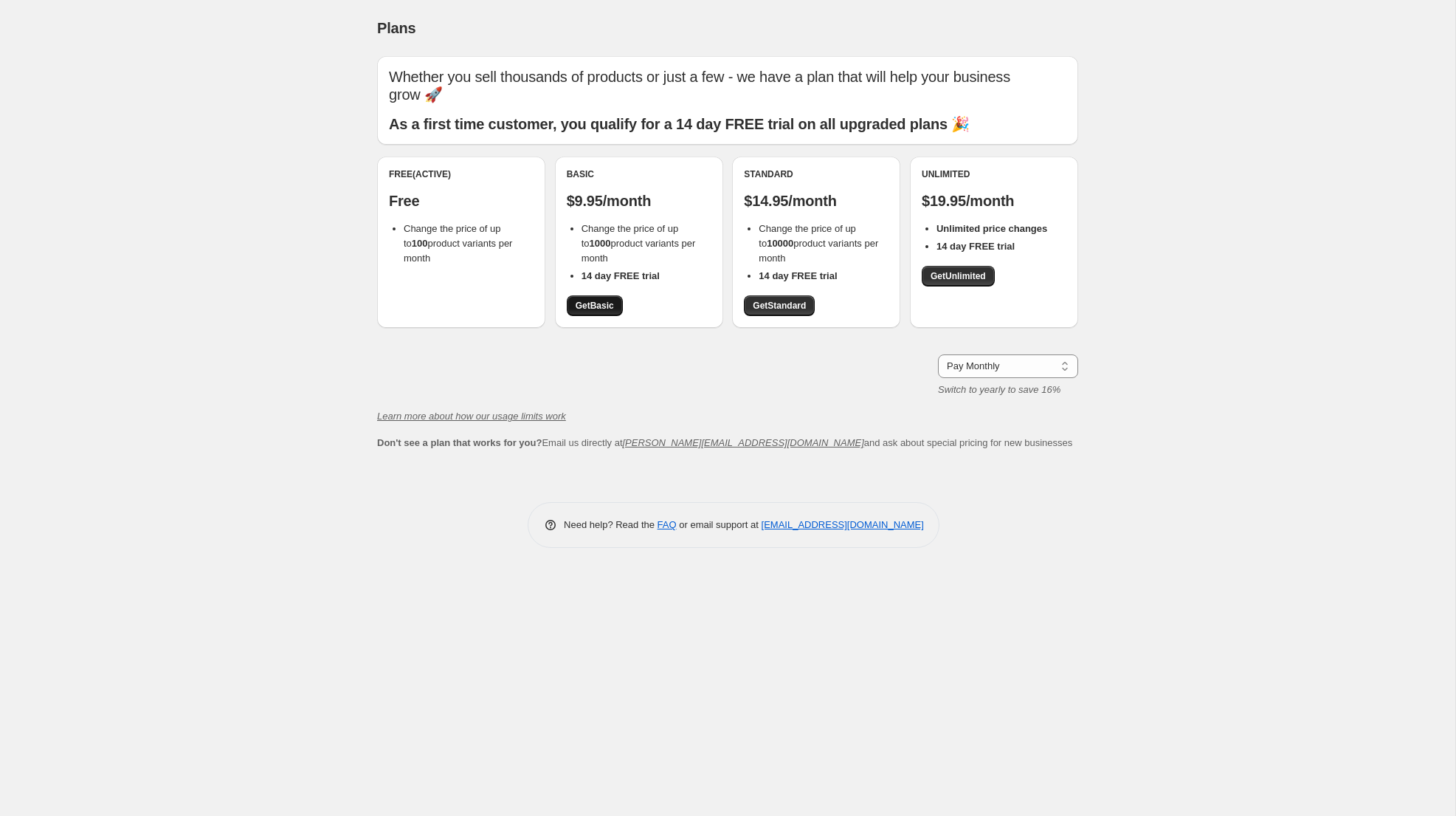
click at [599, 295] on link "Get Basic" at bounding box center [594, 306] width 56 height 21
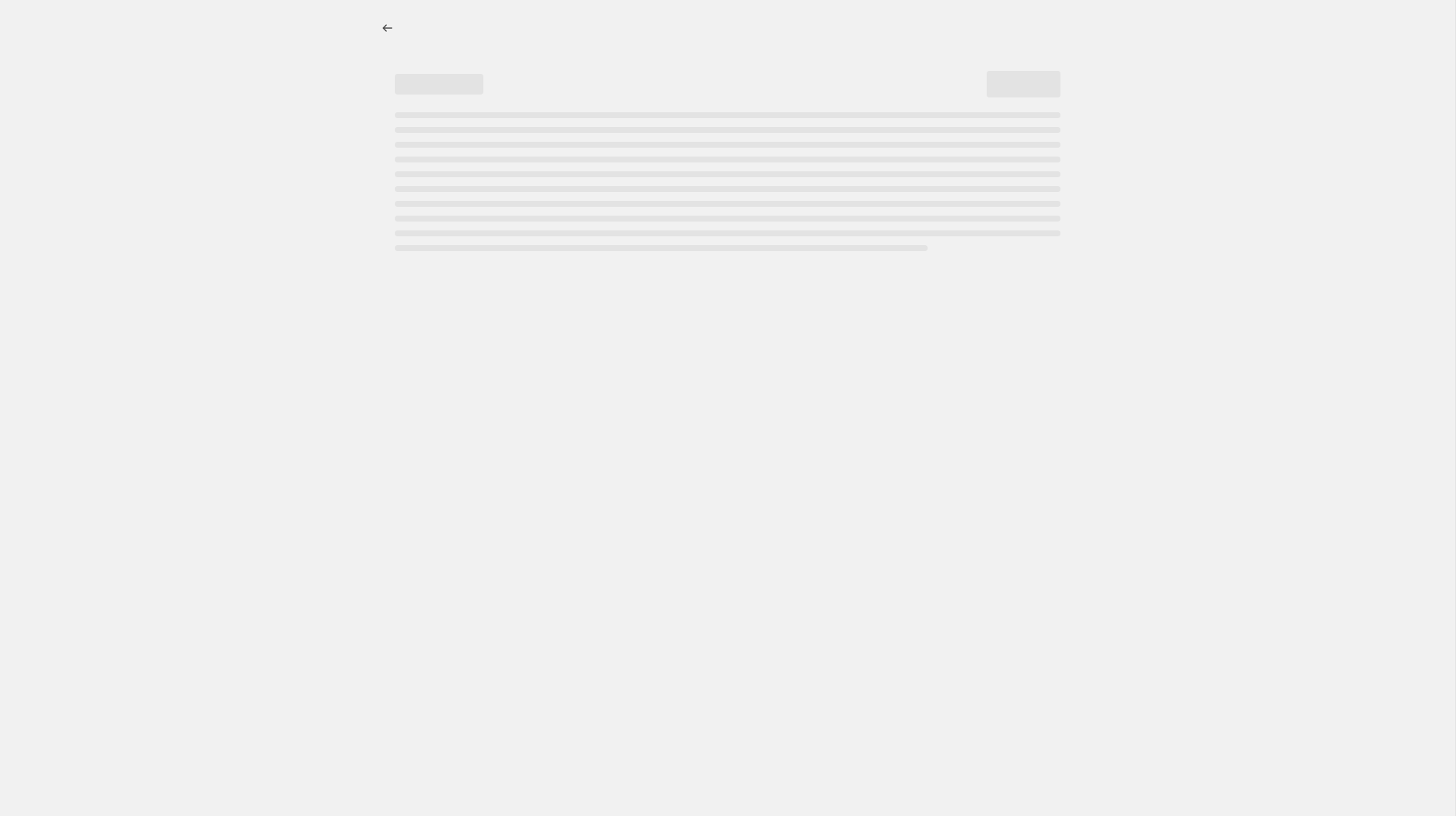
select select "percentage"
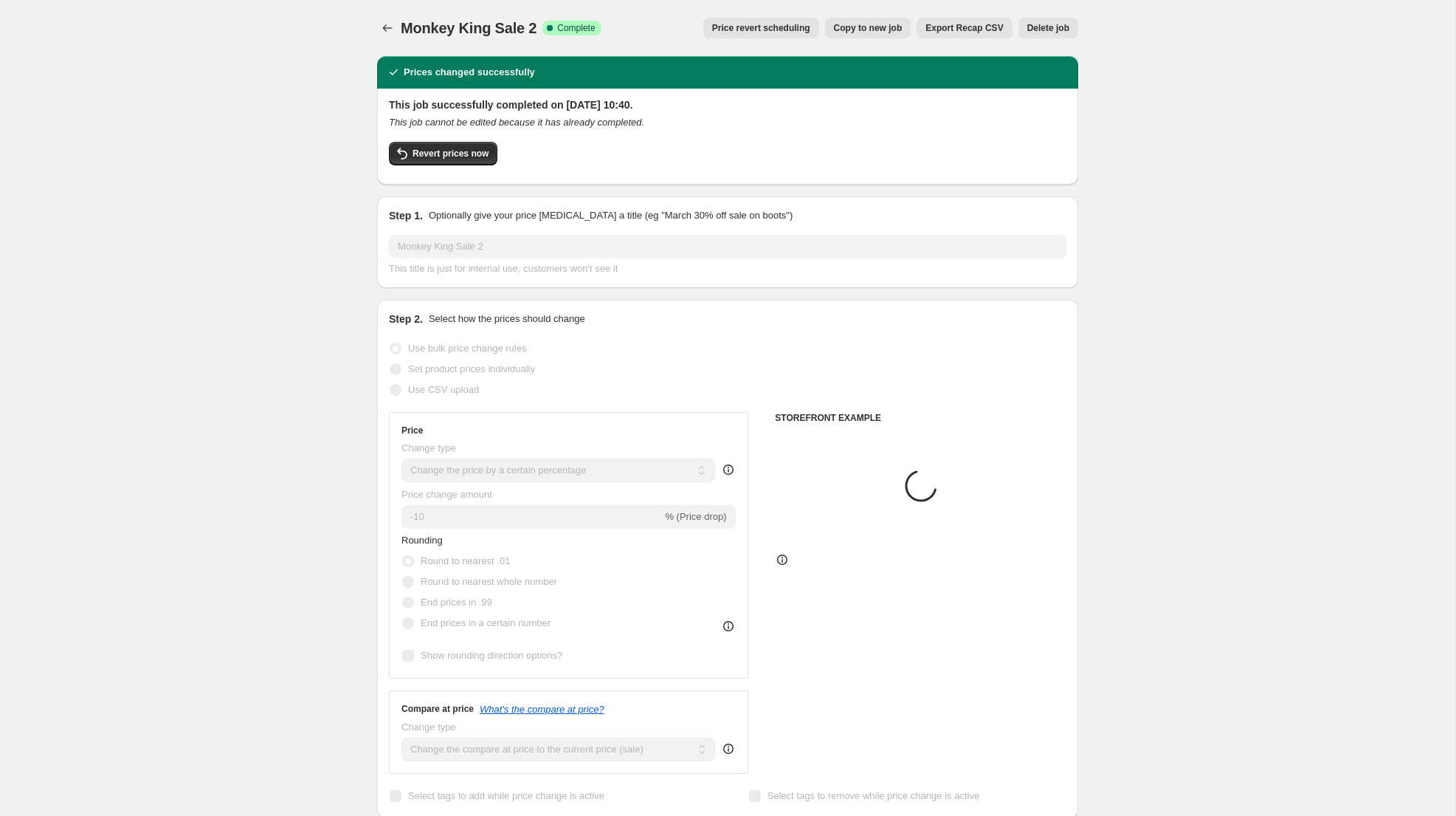
select select "collection"
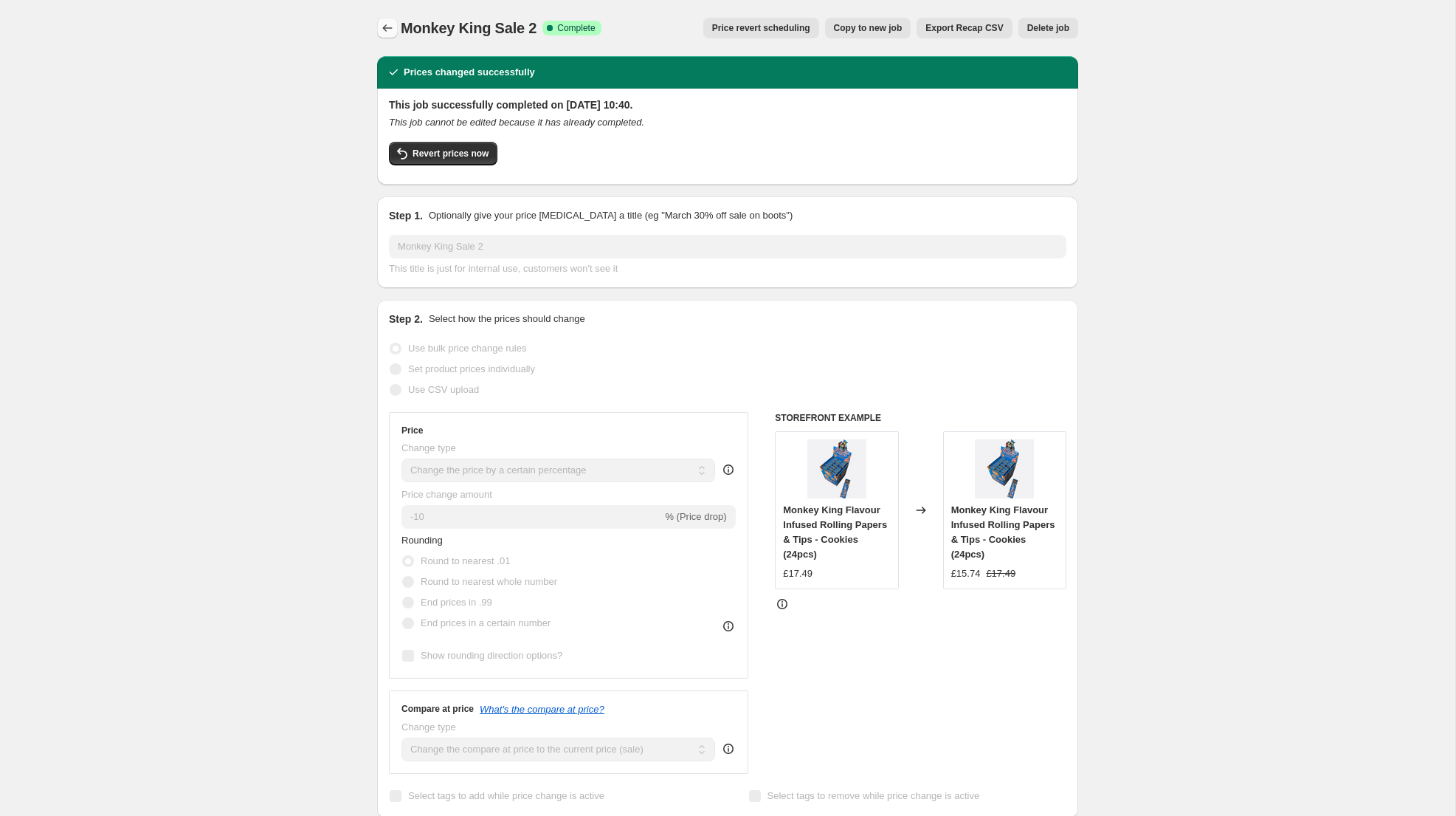
click at [397, 31] on button "Price change jobs" at bounding box center [388, 29] width 21 height 21
